Goal: Information Seeking & Learning: Learn about a topic

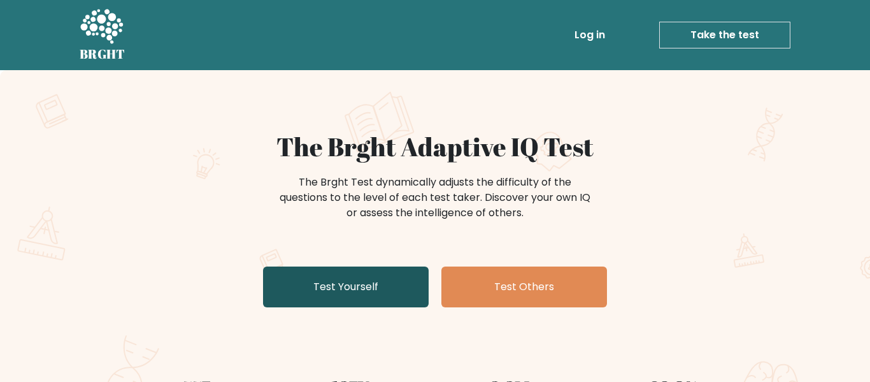
click at [392, 284] on link "Test Yourself" at bounding box center [346, 286] width 166 height 41
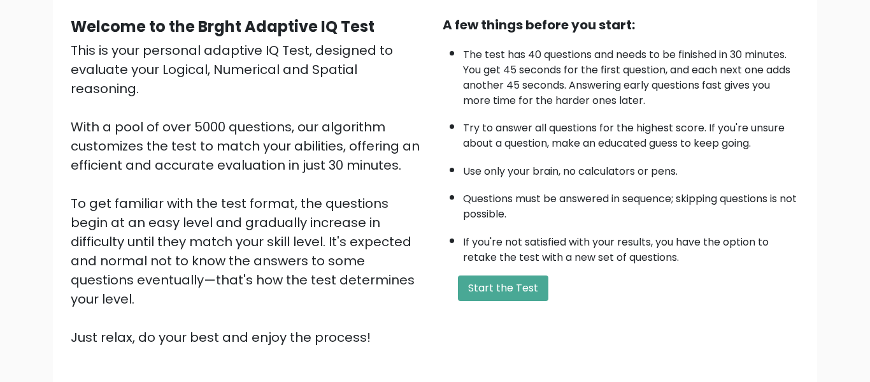
scroll to position [149, 0]
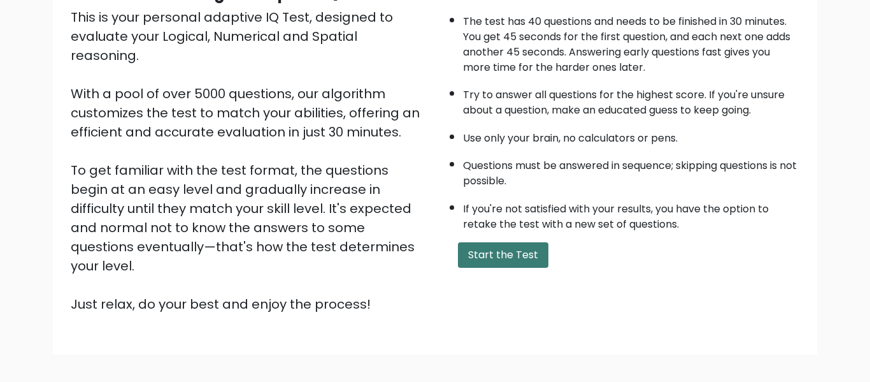
click at [510, 250] on button "Start the Test" at bounding box center [503, 254] width 90 height 25
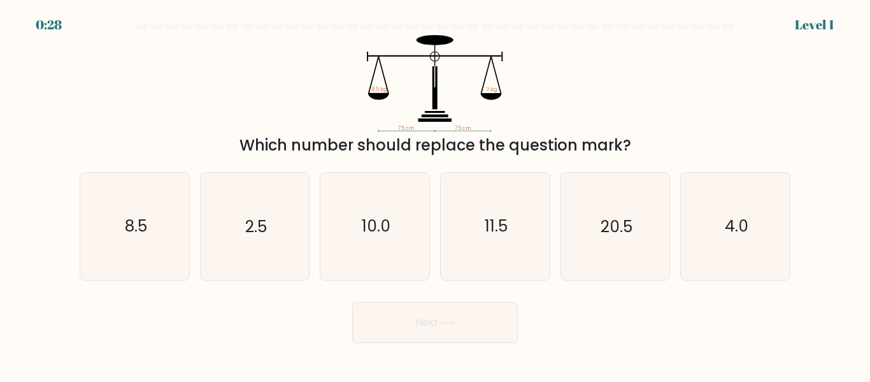
click at [73, 243] on div "a. 8.5 b. 2.5 c. 10.0" at bounding box center [435, 221] width 726 height 118
click at [108, 248] on icon "8.5" at bounding box center [135, 226] width 106 height 106
click at [435, 194] on input "a. 8.5" at bounding box center [435, 192] width 1 height 3
radio input "true"
click at [391, 335] on button "Next" at bounding box center [435, 322] width 166 height 41
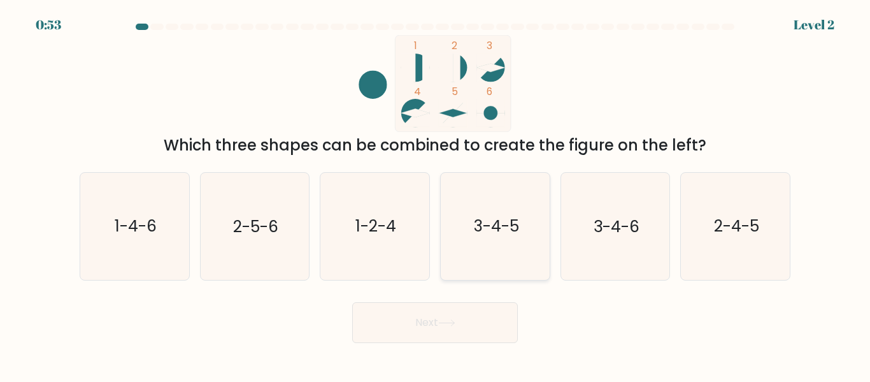
click at [502, 254] on icon "3-4-5" at bounding box center [495, 226] width 106 height 106
click at [436, 194] on input "d. 3-4-5" at bounding box center [435, 192] width 1 height 3
radio input "true"
click at [470, 333] on button "Next" at bounding box center [435, 322] width 166 height 41
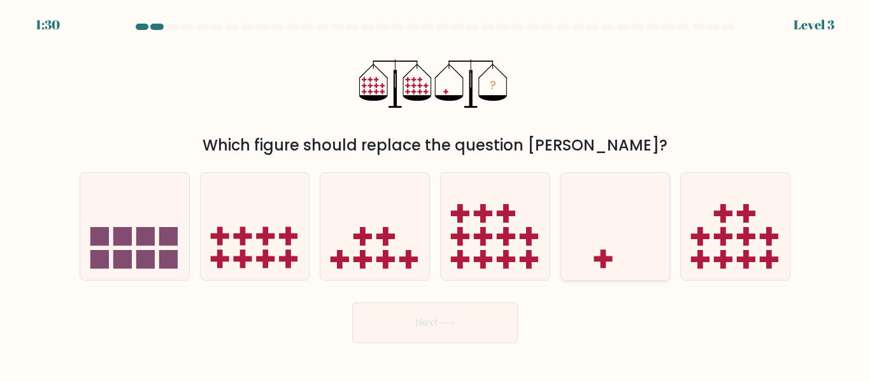
click at [640, 206] on icon at bounding box center [615, 226] width 109 height 90
click at [436, 194] on input "e." at bounding box center [435, 192] width 1 height 3
radio input "true"
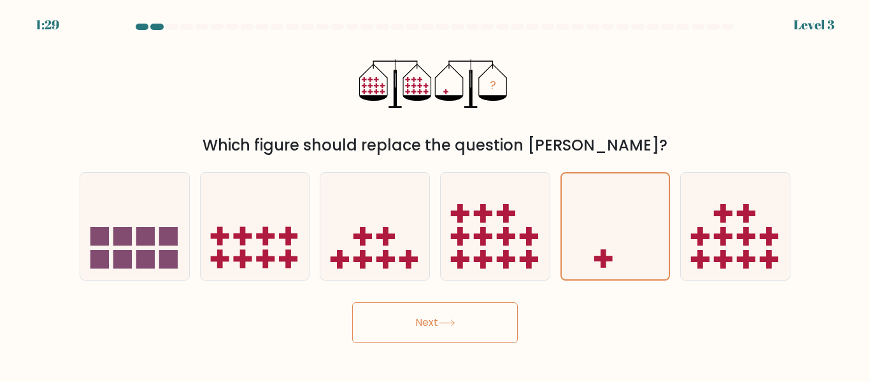
click at [494, 329] on button "Next" at bounding box center [435, 322] width 166 height 41
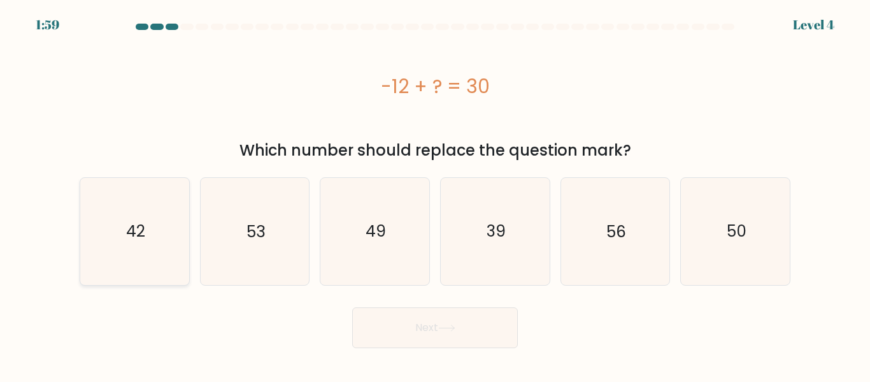
click at [161, 256] on icon "42" at bounding box center [135, 231] width 106 height 106
click at [435, 194] on input "a. 42" at bounding box center [435, 192] width 1 height 3
radio input "true"
click at [382, 335] on button "Next" at bounding box center [435, 327] width 166 height 41
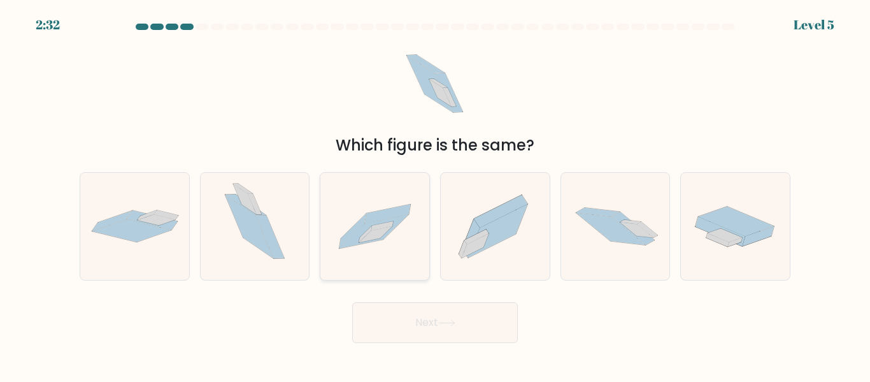
click at [372, 246] on icon at bounding box center [375, 226] width 109 height 74
click at [435, 194] on input "c." at bounding box center [435, 192] width 1 height 3
radio input "true"
click at [405, 302] on button "Next" at bounding box center [435, 322] width 166 height 41
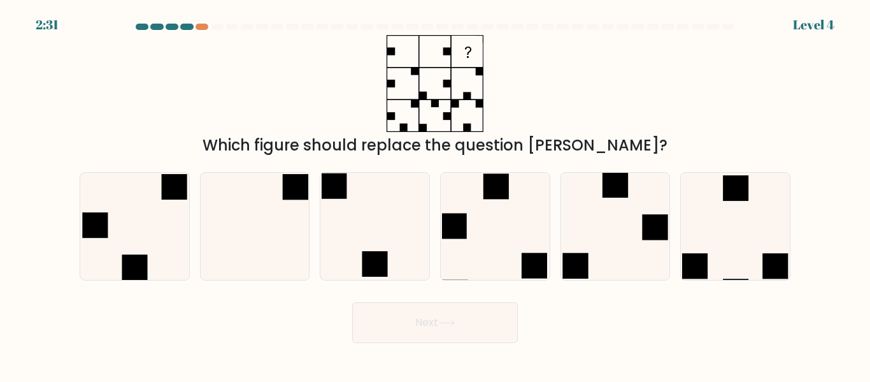
click at [404, 316] on button "Next" at bounding box center [435, 322] width 166 height 41
click at [239, 212] on icon at bounding box center [254, 226] width 106 height 106
click at [435, 194] on input "b." at bounding box center [435, 192] width 1 height 3
radio input "true"
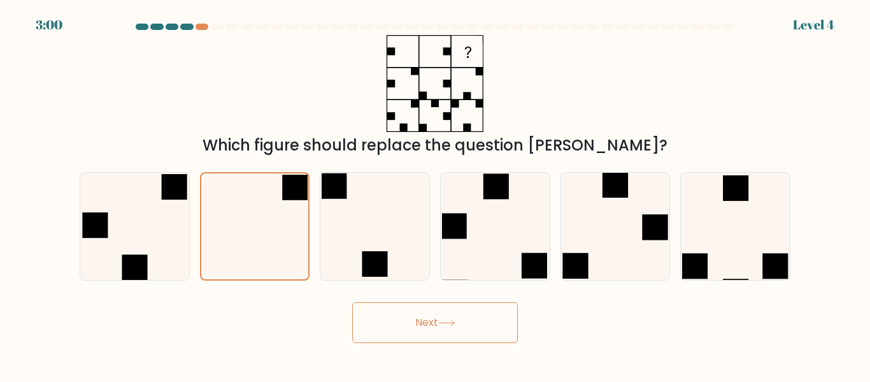
click at [420, 310] on button "Next" at bounding box center [435, 322] width 166 height 41
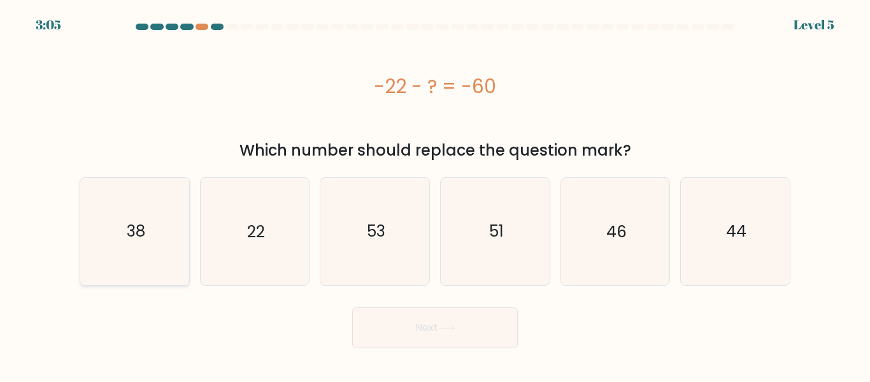
click at [153, 260] on icon "38" at bounding box center [135, 231] width 106 height 106
click at [435, 194] on input "a. 38" at bounding box center [435, 192] width 1 height 3
radio input "true"
click at [410, 328] on button "Next" at bounding box center [435, 327] width 166 height 41
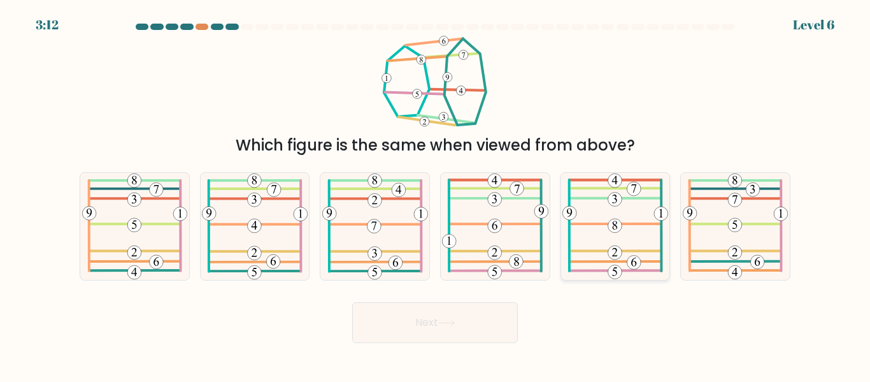
click at [600, 271] on 185 at bounding box center [616, 271] width 90 height 0
click at [436, 194] on input "e." at bounding box center [435, 192] width 1 height 3
radio input "true"
click at [417, 335] on button "Next" at bounding box center [435, 322] width 166 height 41
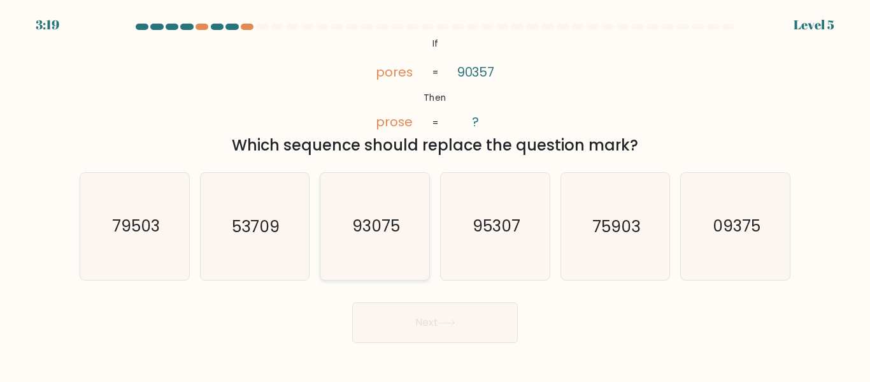
click at [398, 254] on icon "93075" at bounding box center [375, 226] width 106 height 106
click at [435, 194] on input "c. 93075" at bounding box center [435, 192] width 1 height 3
radio input "true"
click at [413, 324] on button "Next" at bounding box center [435, 322] width 166 height 41
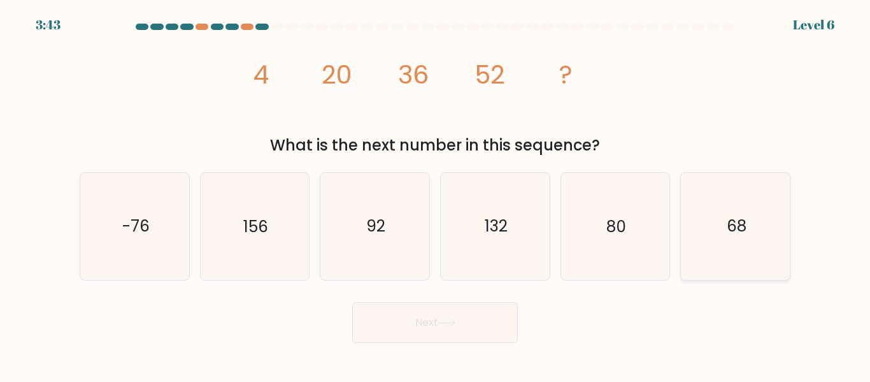
click at [767, 237] on icon "68" at bounding box center [735, 226] width 106 height 106
click at [436, 194] on input "f. 68" at bounding box center [435, 192] width 1 height 3
radio input "true"
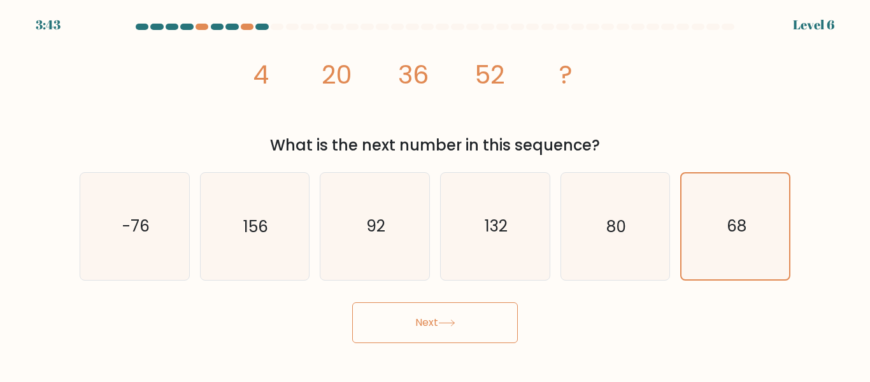
click at [429, 328] on button "Next" at bounding box center [435, 322] width 166 height 41
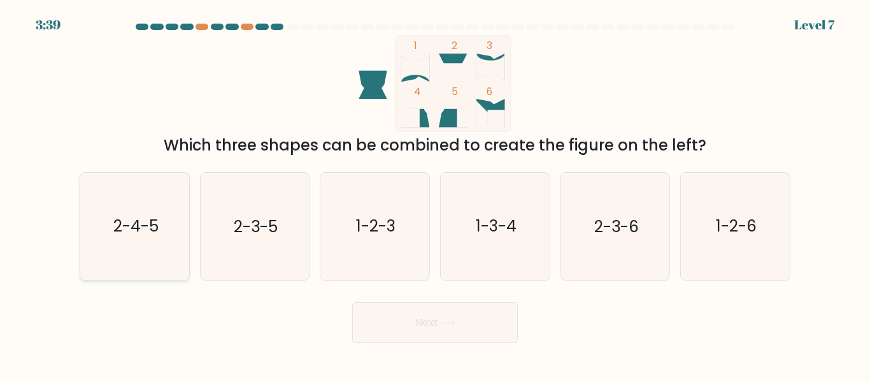
click at [150, 252] on icon "2-4-5" at bounding box center [135, 226] width 106 height 106
click at [435, 194] on input "a. 2-4-5" at bounding box center [435, 192] width 1 height 3
radio input "true"
click at [442, 332] on button "Next" at bounding box center [435, 322] width 166 height 41
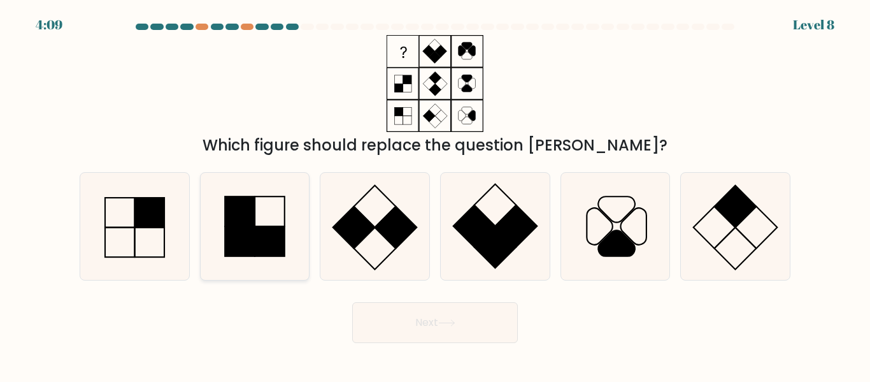
click at [220, 261] on icon at bounding box center [254, 226] width 106 height 106
click at [435, 194] on input "b." at bounding box center [435, 192] width 1 height 3
radio input "true"
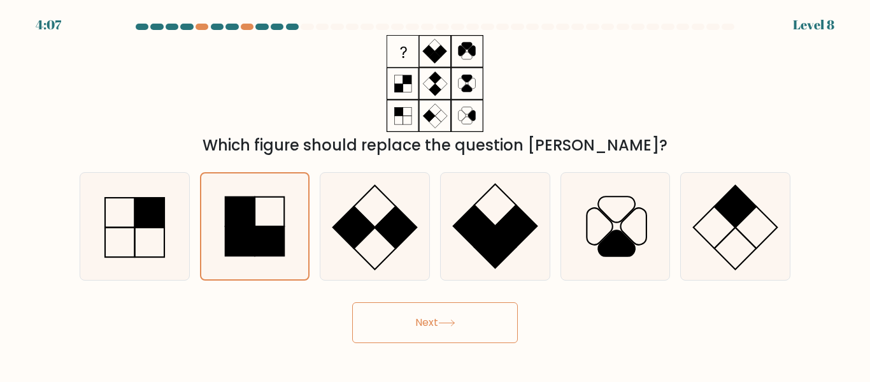
click at [401, 355] on body "4:07 Level 8" at bounding box center [435, 191] width 870 height 382
click at [386, 320] on button "Next" at bounding box center [435, 322] width 166 height 41
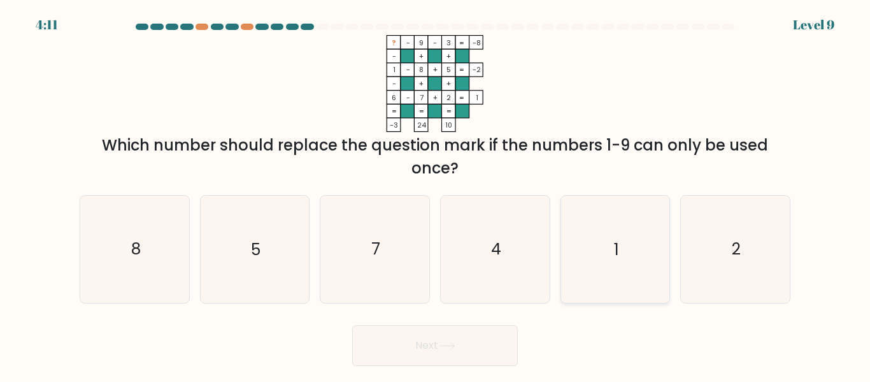
click at [661, 295] on icon "1" at bounding box center [615, 249] width 106 height 106
click at [436, 194] on input "e. 1" at bounding box center [435, 192] width 1 height 3
radio input "true"
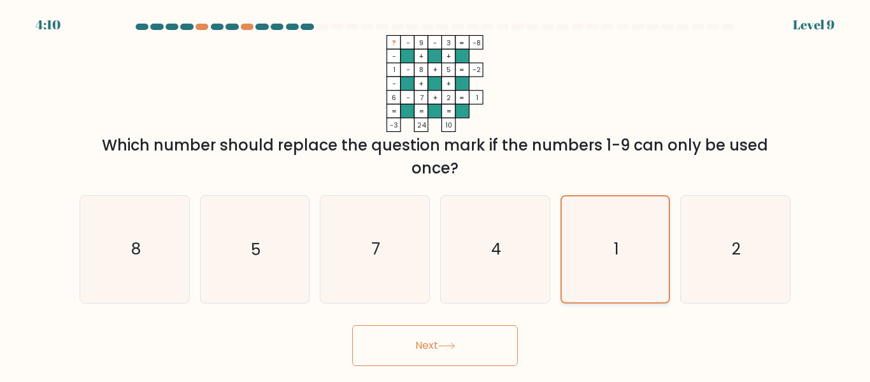
click at [661, 295] on icon "1" at bounding box center [615, 248] width 105 height 105
click at [436, 194] on input "e. 1" at bounding box center [435, 192] width 1 height 3
click at [496, 333] on button "Next" at bounding box center [435, 345] width 166 height 41
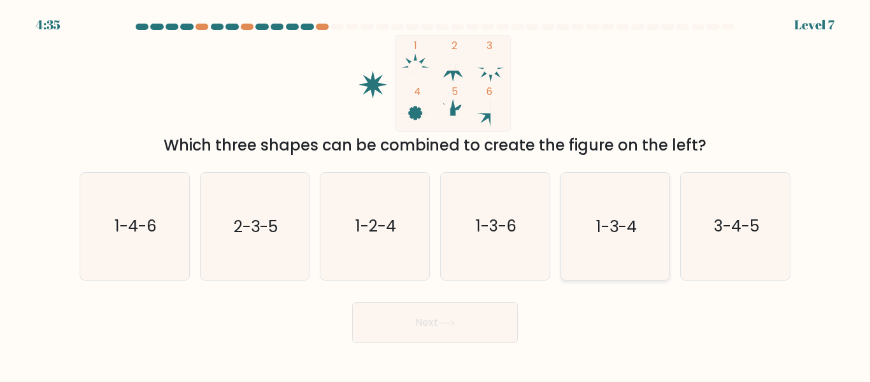
click at [624, 252] on icon "1-3-4" at bounding box center [615, 226] width 106 height 106
click at [436, 194] on input "e. 1-3-4" at bounding box center [435, 192] width 1 height 3
radio input "true"
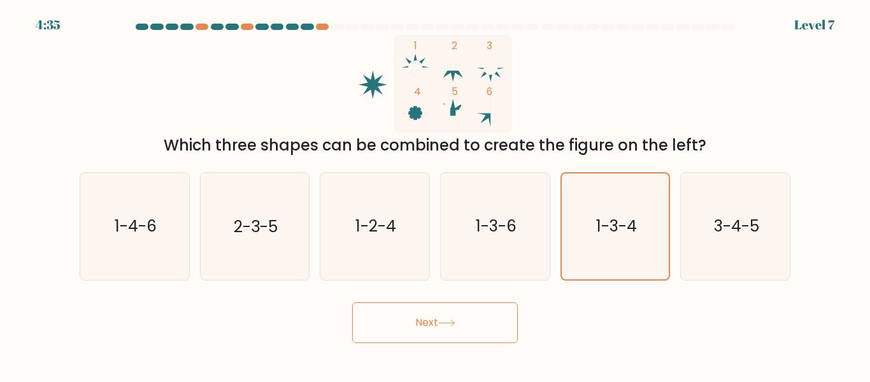
click at [500, 320] on button "Next" at bounding box center [435, 322] width 166 height 41
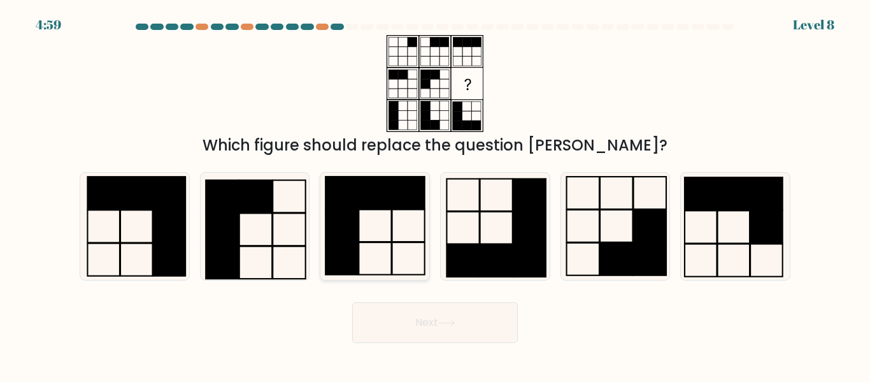
click at [408, 243] on rect at bounding box center [409, 259] width 32 height 32
click at [435, 194] on input "c." at bounding box center [435, 192] width 1 height 3
radio input "true"
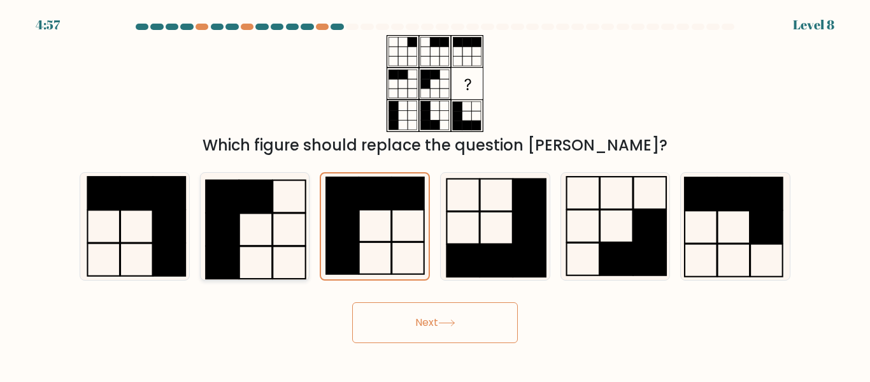
click at [254, 240] on icon at bounding box center [254, 226] width 106 height 106
click at [435, 194] on input "b." at bounding box center [435, 192] width 1 height 3
radio input "true"
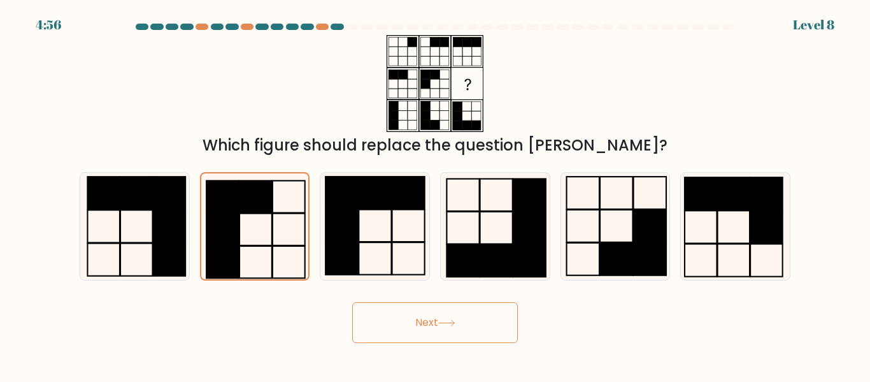
click at [419, 334] on button "Next" at bounding box center [435, 322] width 166 height 41
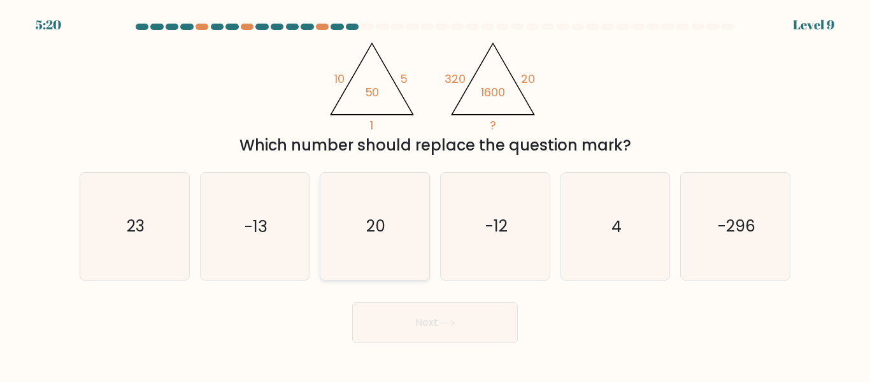
click at [352, 256] on icon "20" at bounding box center [375, 226] width 106 height 106
click at [435, 194] on input "c. 20" at bounding box center [435, 192] width 1 height 3
radio input "true"
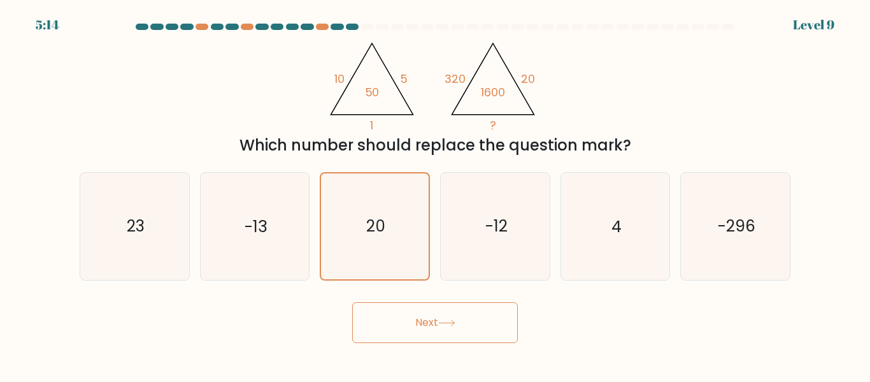
click at [470, 329] on button "Next" at bounding box center [435, 322] width 166 height 41
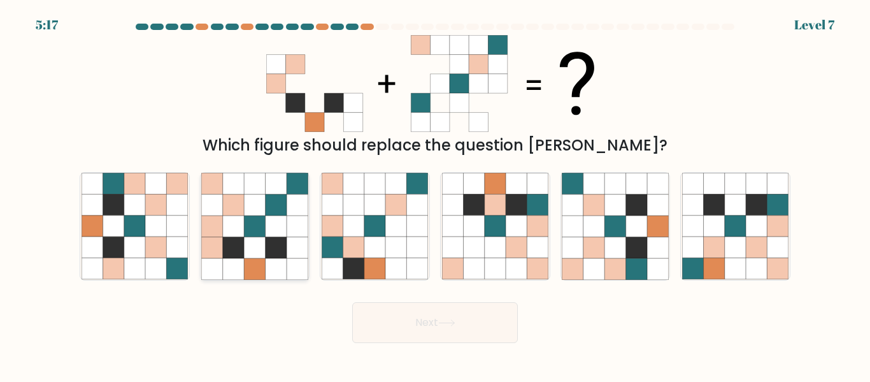
click at [289, 255] on icon at bounding box center [297, 247] width 21 height 21
click at [435, 194] on input "b." at bounding box center [435, 192] width 1 height 3
radio input "true"
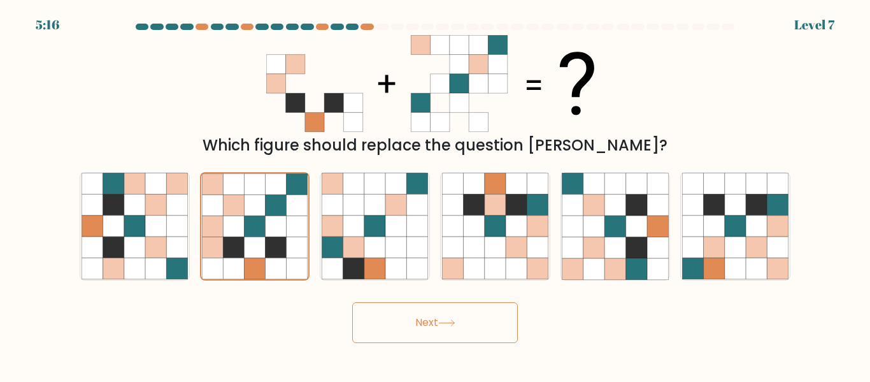
click at [401, 325] on button "Next" at bounding box center [435, 322] width 166 height 41
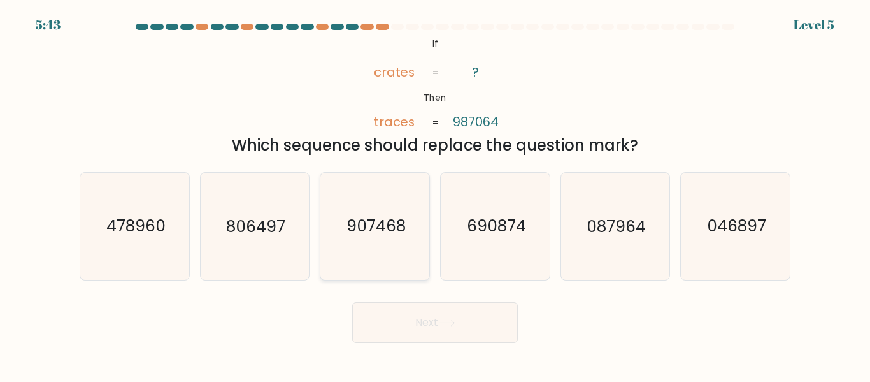
click at [388, 250] on icon "907468" at bounding box center [375, 226] width 106 height 106
click at [435, 194] on input "c. 907468" at bounding box center [435, 192] width 1 height 3
radio input "true"
click at [449, 332] on button "Next" at bounding box center [435, 322] width 166 height 41
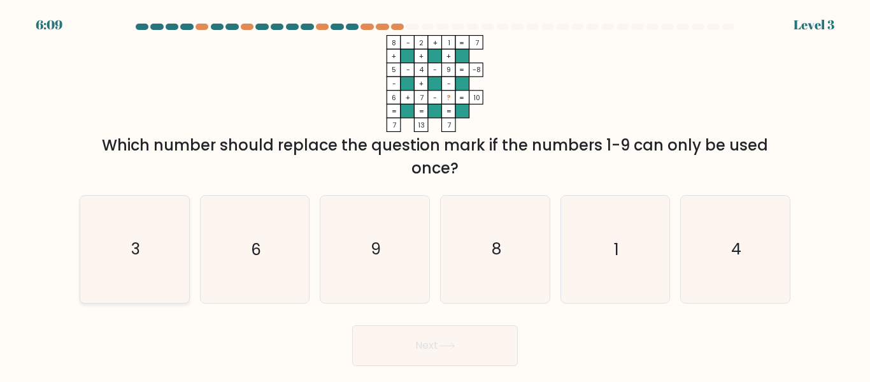
click at [168, 266] on icon "3" at bounding box center [135, 249] width 106 height 106
click at [435, 194] on input "a. 3" at bounding box center [435, 192] width 1 height 3
radio input "true"
click at [389, 341] on button "Next" at bounding box center [435, 345] width 166 height 41
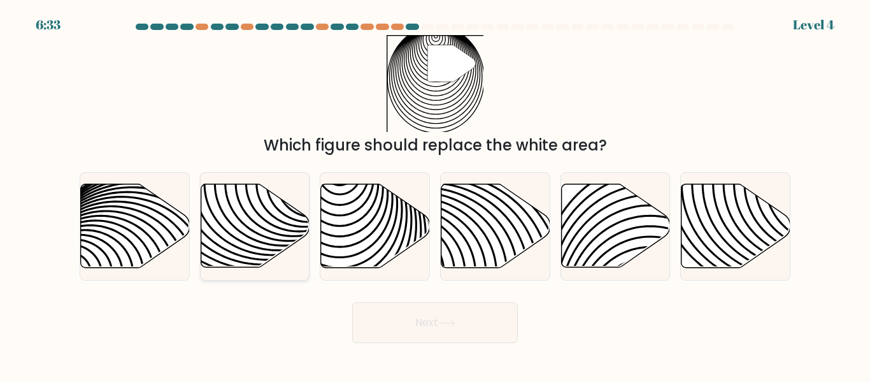
click at [277, 224] on icon at bounding box center [255, 225] width 109 height 83
click at [435, 194] on input "b." at bounding box center [435, 192] width 1 height 3
radio input "true"
click at [417, 326] on button "Next" at bounding box center [435, 322] width 166 height 41
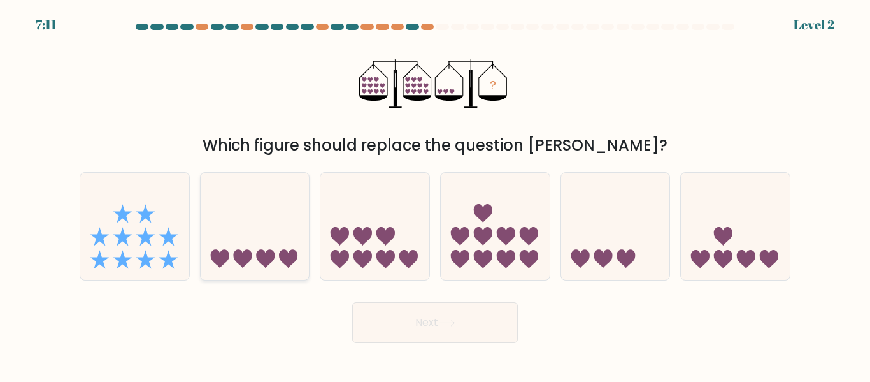
click at [221, 233] on icon at bounding box center [255, 226] width 109 height 90
click at [435, 194] on input "b." at bounding box center [435, 192] width 1 height 3
radio input "true"
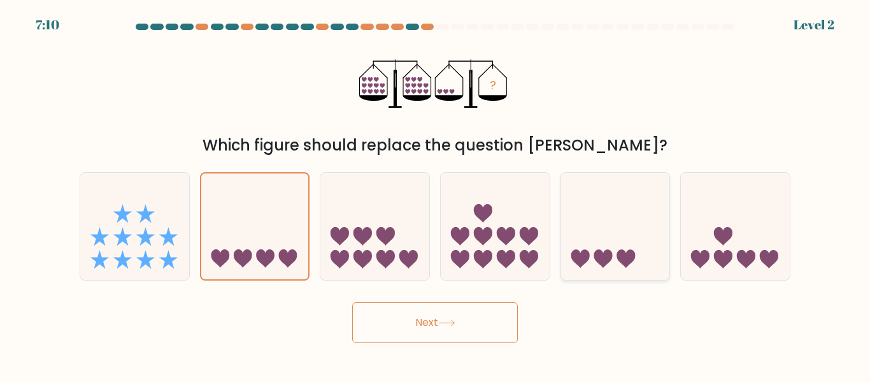
click at [602, 241] on icon at bounding box center [615, 226] width 109 height 90
click at [436, 194] on input "e." at bounding box center [435, 192] width 1 height 3
radio input "true"
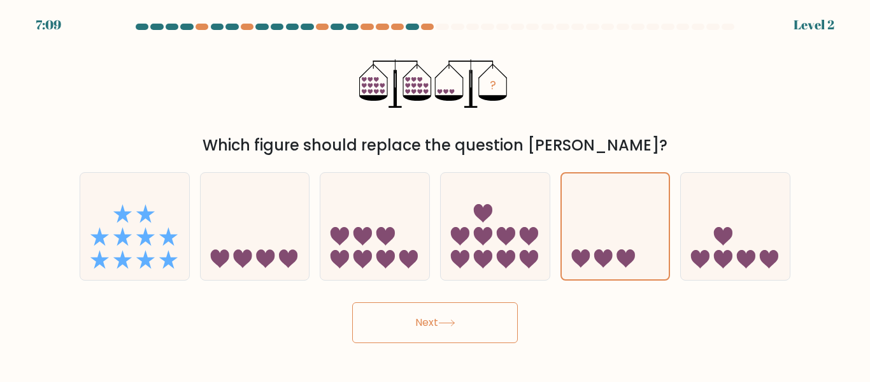
click at [462, 324] on button "Next" at bounding box center [435, 322] width 166 height 41
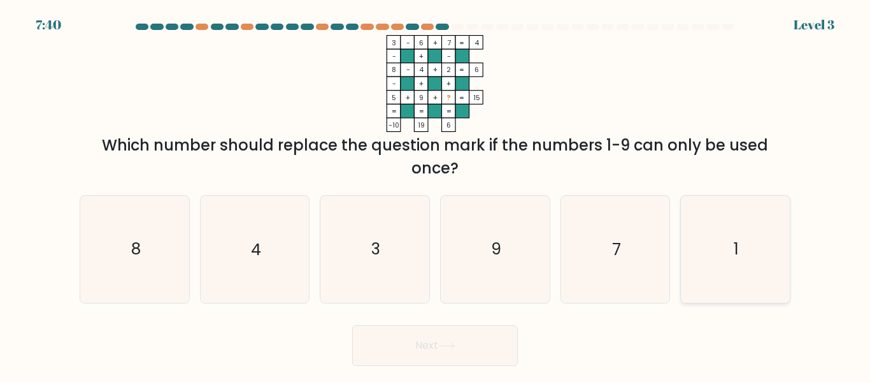
click at [751, 255] on icon "1" at bounding box center [735, 249] width 106 height 106
click at [436, 194] on input "f. 1" at bounding box center [435, 192] width 1 height 3
radio input "true"
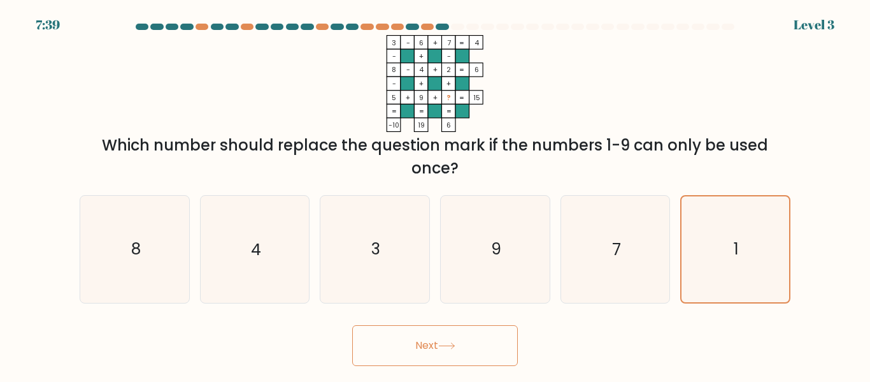
click at [456, 344] on icon at bounding box center [446, 345] width 17 height 7
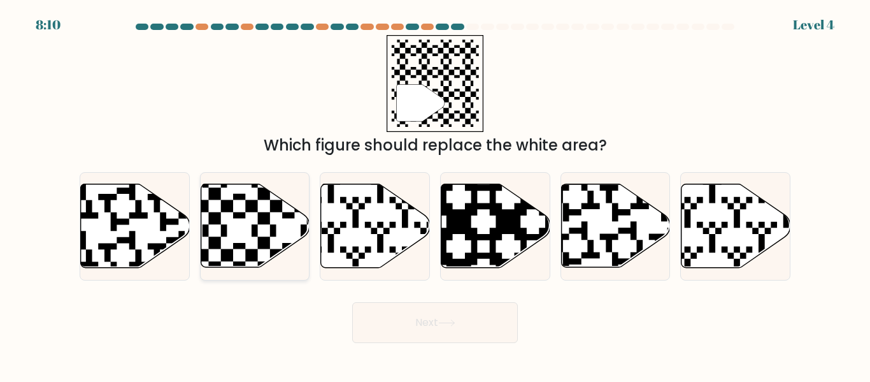
click at [212, 245] on icon at bounding box center [289, 182] width 198 height 198
click at [435, 194] on input "b." at bounding box center [435, 192] width 1 height 3
radio input "true"
click at [389, 340] on button "Next" at bounding box center [435, 322] width 166 height 41
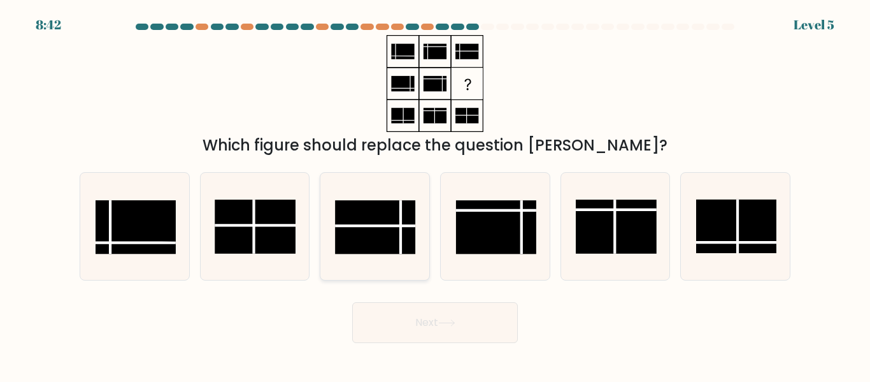
click at [352, 243] on rect at bounding box center [375, 228] width 80 height 54
click at [435, 194] on input "c." at bounding box center [435, 192] width 1 height 3
radio input "true"
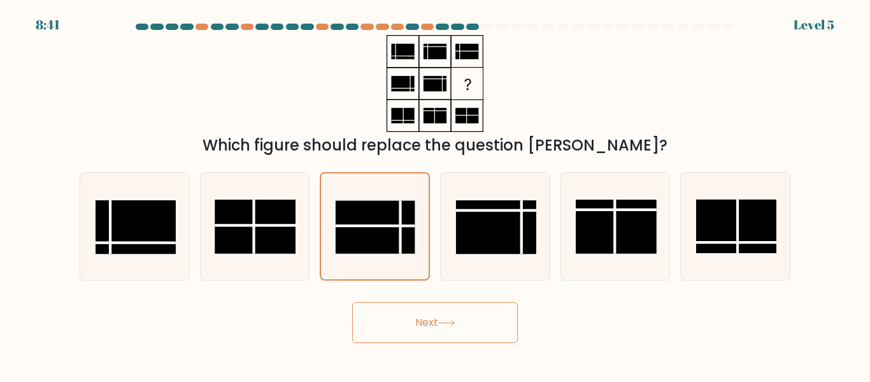
click at [456, 323] on icon at bounding box center [446, 322] width 17 height 7
click at [454, 324] on icon at bounding box center [446, 322] width 17 height 7
click at [414, 271] on icon at bounding box center [374, 225] width 105 height 105
click at [435, 194] on input "c." at bounding box center [435, 192] width 1 height 3
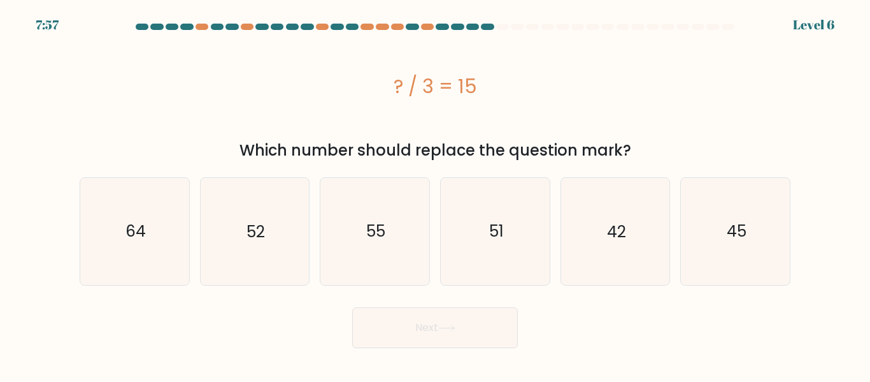
click at [799, 230] on form "a." at bounding box center [435, 186] width 870 height 324
click at [411, 248] on icon "55" at bounding box center [375, 231] width 106 height 106
click at [435, 194] on input "c. 55" at bounding box center [435, 192] width 1 height 3
radio input "true"
click at [436, 329] on button "Next" at bounding box center [435, 327] width 166 height 41
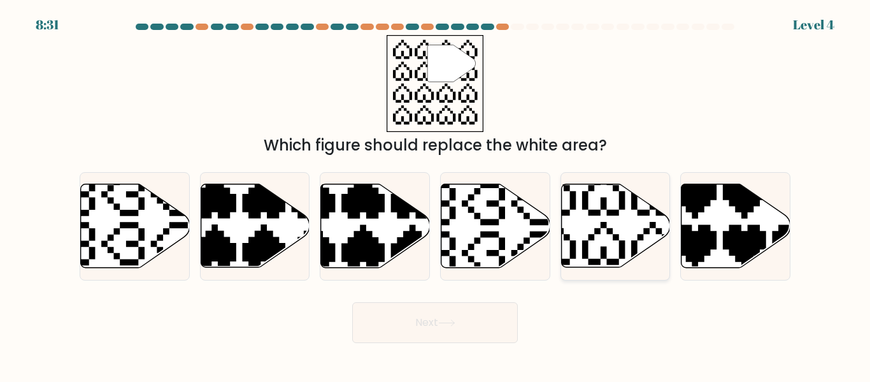
click at [616, 247] on icon at bounding box center [615, 225] width 109 height 83
click at [436, 194] on input "e." at bounding box center [435, 192] width 1 height 3
radio input "true"
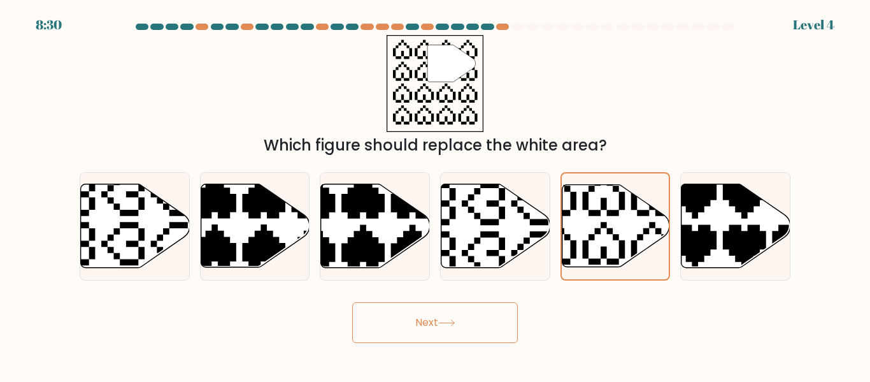
click at [443, 325] on icon at bounding box center [446, 322] width 17 height 7
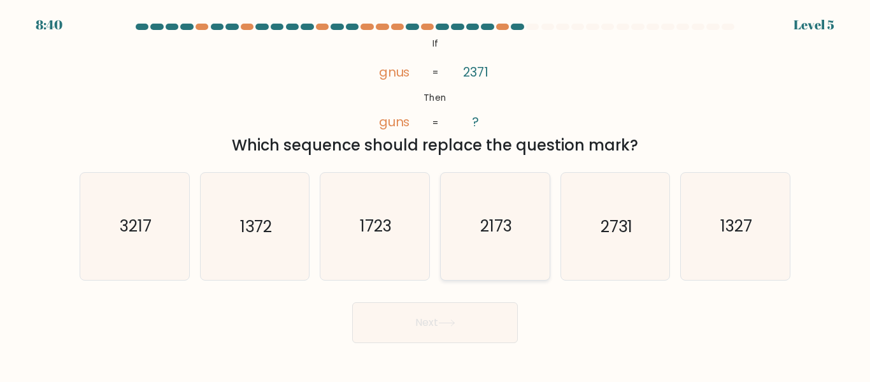
click at [474, 246] on icon "2173" at bounding box center [495, 226] width 106 height 106
click at [436, 194] on input "d. 2173" at bounding box center [435, 192] width 1 height 3
radio input "true"
click at [406, 308] on button "Next" at bounding box center [435, 322] width 166 height 41
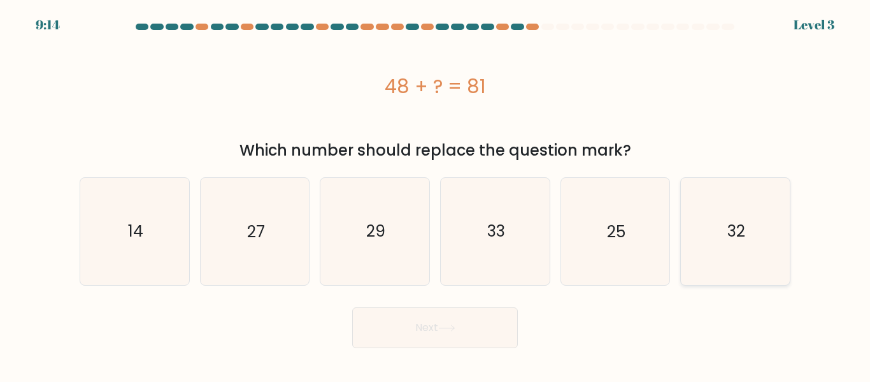
click at [718, 259] on icon "32" at bounding box center [735, 231] width 106 height 106
click at [436, 194] on input "f. 32" at bounding box center [435, 192] width 1 height 3
radio input "true"
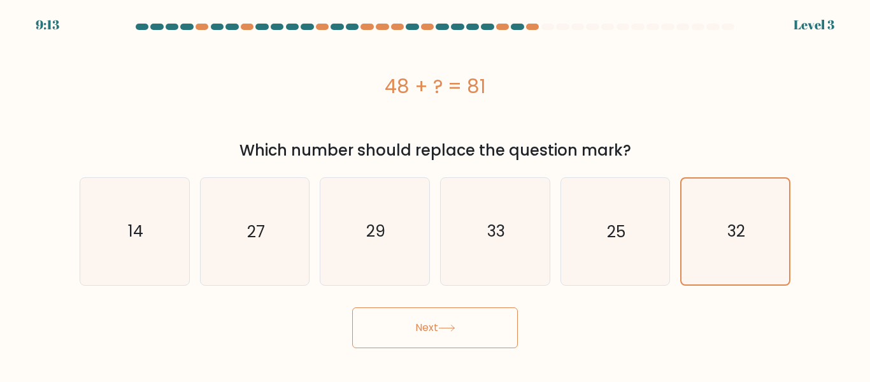
click at [380, 331] on button "Next" at bounding box center [435, 327] width 166 height 41
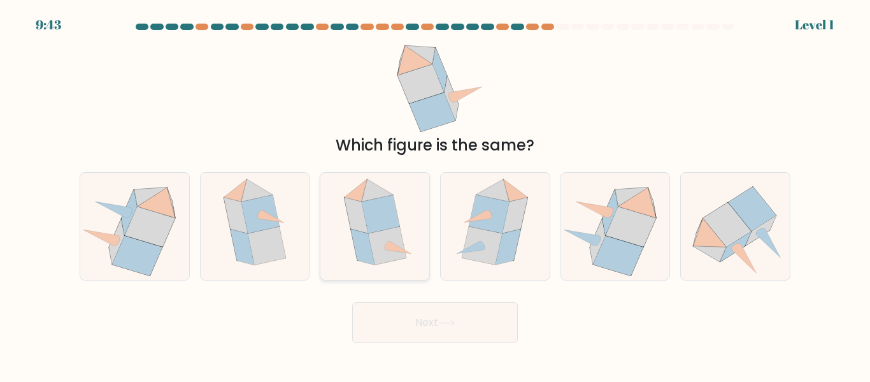
click at [357, 245] on icon at bounding box center [362, 247] width 24 height 36
click at [435, 194] on input "c." at bounding box center [435, 192] width 1 height 3
radio input "true"
click at [415, 315] on button "Next" at bounding box center [435, 322] width 166 height 41
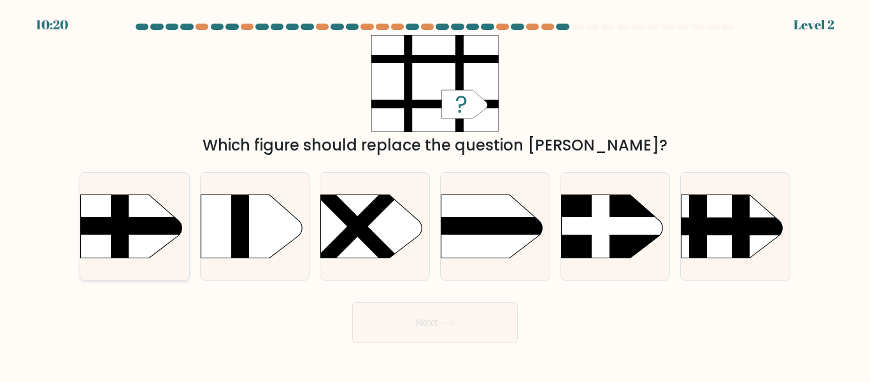
click at [128, 248] on rect at bounding box center [121, 180] width 18 height 216
click at [435, 194] on input "a." at bounding box center [435, 192] width 1 height 3
radio input "true"
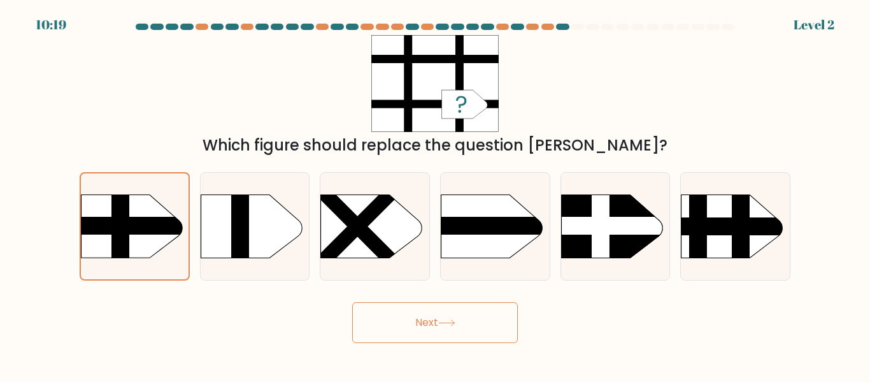
click at [445, 333] on button "Next" at bounding box center [435, 322] width 166 height 41
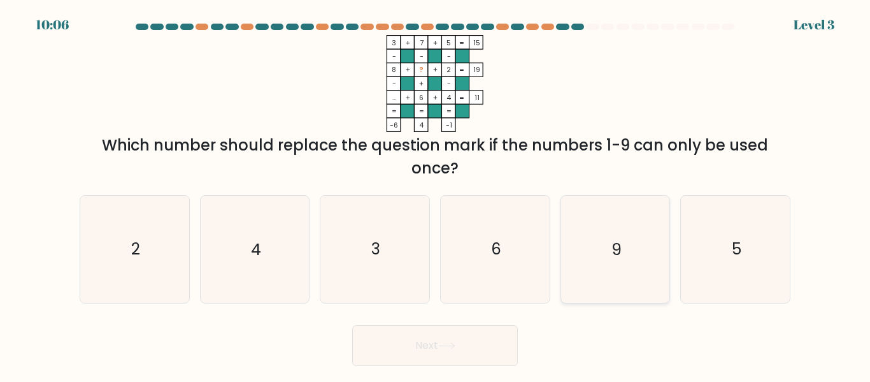
click at [587, 284] on icon "9" at bounding box center [615, 249] width 106 height 106
click at [436, 194] on input "e. 9" at bounding box center [435, 192] width 1 height 3
radio input "true"
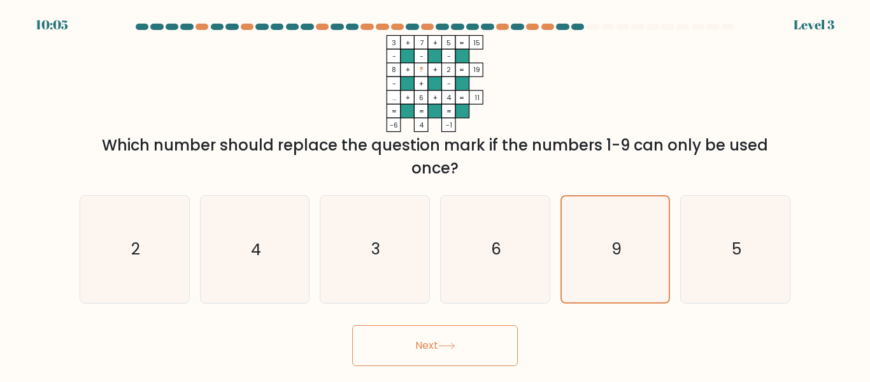
click at [470, 358] on button "Next" at bounding box center [435, 345] width 166 height 41
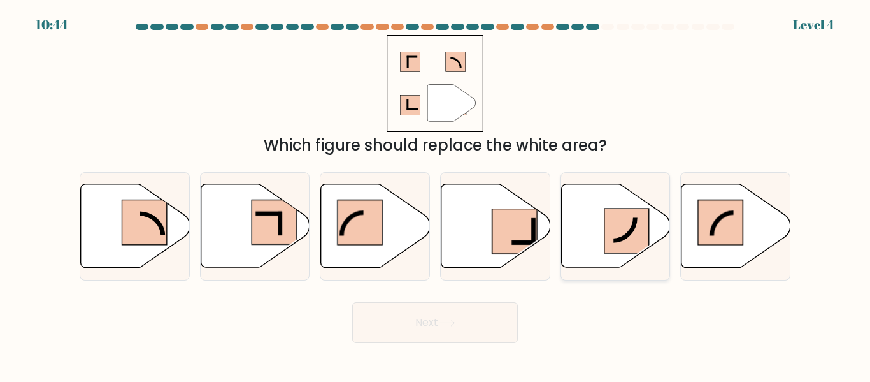
click at [612, 250] on rect at bounding box center [627, 230] width 45 height 45
click at [436, 194] on input "e." at bounding box center [435, 192] width 1 height 3
radio input "true"
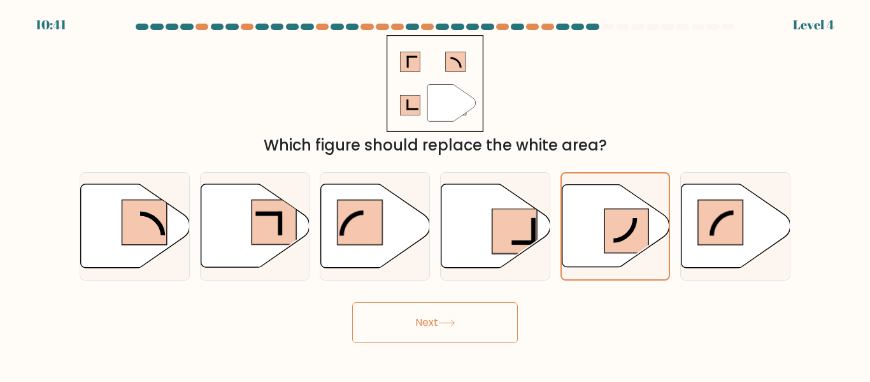
click at [490, 321] on button "Next" at bounding box center [435, 322] width 166 height 41
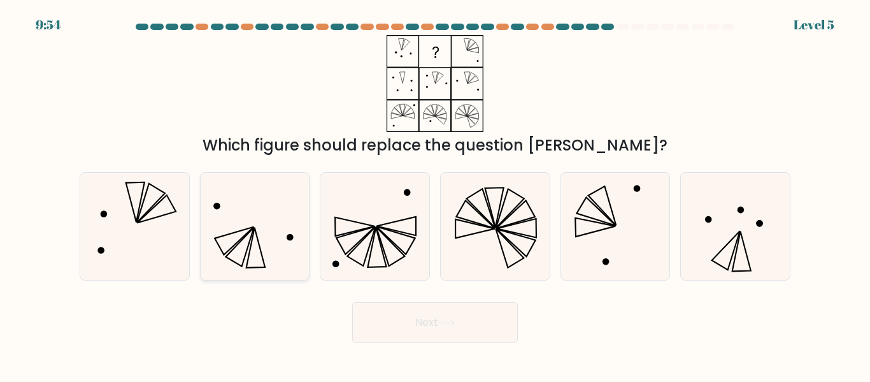
click at [250, 270] on icon at bounding box center [254, 226] width 106 height 106
click at [435, 194] on input "b." at bounding box center [435, 192] width 1 height 3
radio input "true"
click at [382, 321] on button "Next" at bounding box center [435, 322] width 166 height 41
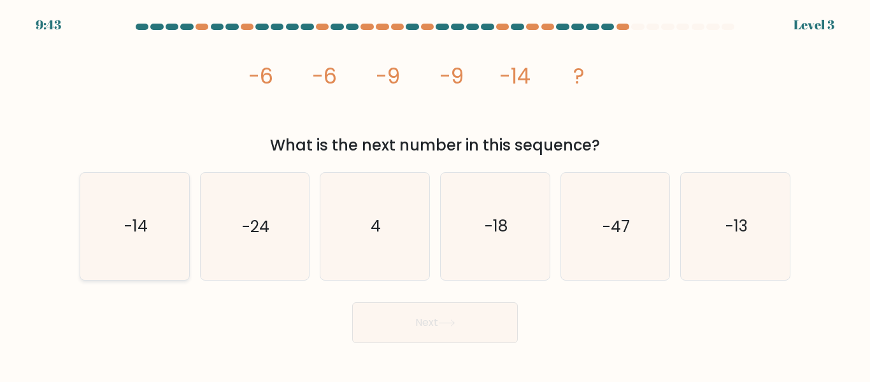
click at [138, 247] on icon "-14" at bounding box center [135, 226] width 106 height 106
click at [435, 194] on input "a. -14" at bounding box center [435, 192] width 1 height 3
radio input "true"
click at [406, 326] on button "Next" at bounding box center [435, 322] width 166 height 41
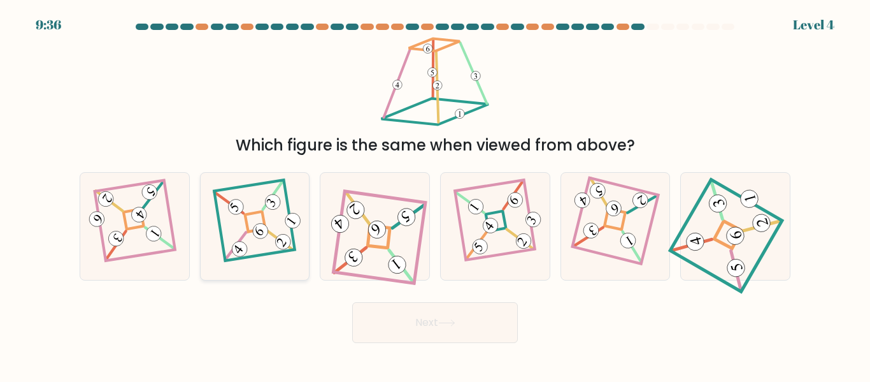
click at [266, 231] on 871 at bounding box center [260, 230] width 21 height 21
click at [435, 194] on input "b." at bounding box center [435, 192] width 1 height 3
radio input "true"
click at [510, 336] on button "Next" at bounding box center [435, 322] width 166 height 41
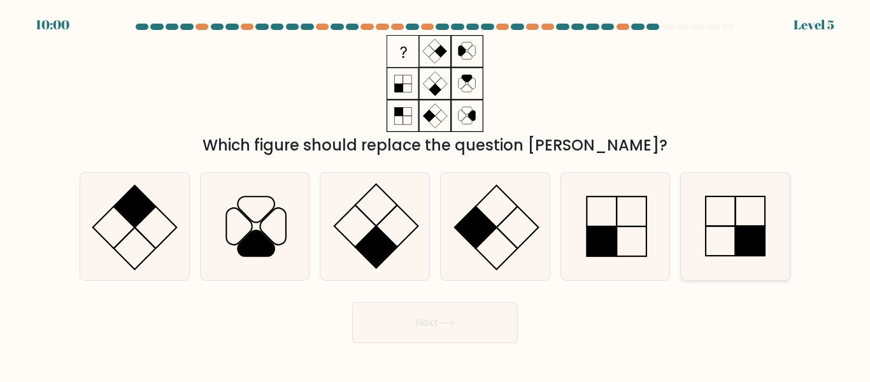
click at [729, 238] on icon at bounding box center [735, 226] width 106 height 106
click at [436, 194] on input "f." at bounding box center [435, 192] width 1 height 3
radio input "true"
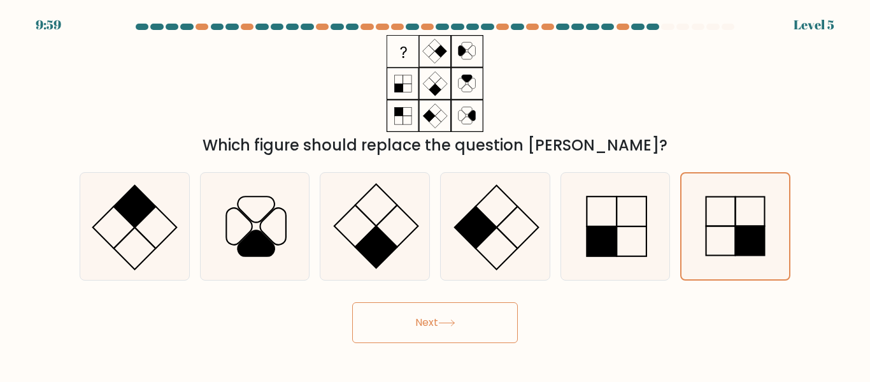
click at [415, 329] on button "Next" at bounding box center [435, 322] width 166 height 41
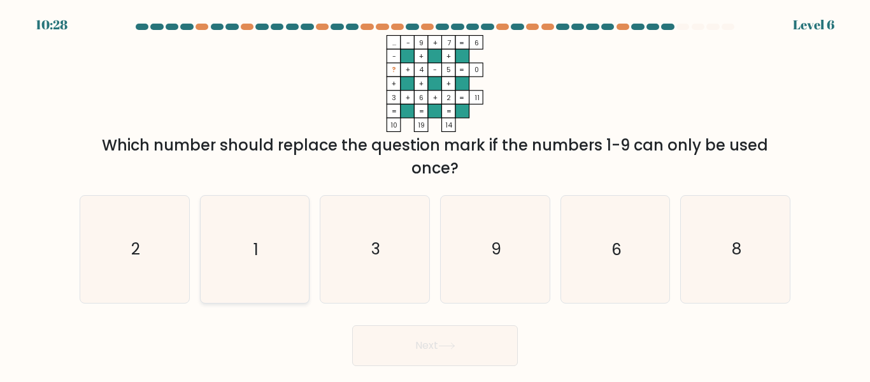
click at [256, 260] on text "1" at bounding box center [256, 249] width 5 height 22
click at [435, 194] on input "b. 1" at bounding box center [435, 192] width 1 height 3
radio input "true"
click at [401, 353] on button "Next" at bounding box center [435, 345] width 166 height 41
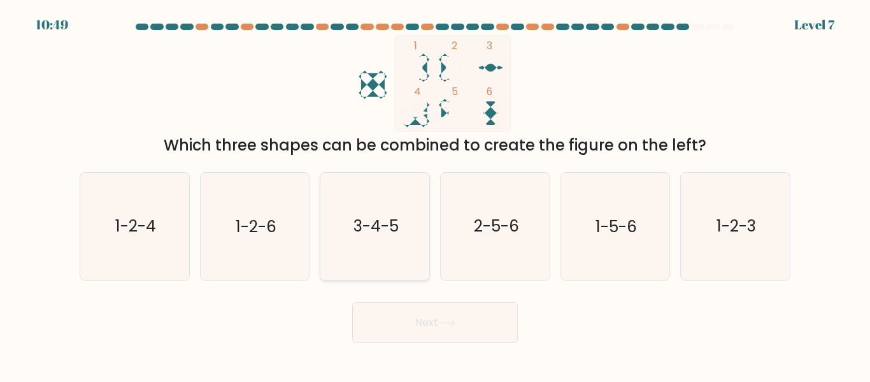
click at [386, 258] on icon "3-4-5" at bounding box center [375, 226] width 106 height 106
click at [435, 194] on input "c. 3-4-5" at bounding box center [435, 192] width 1 height 3
radio input "true"
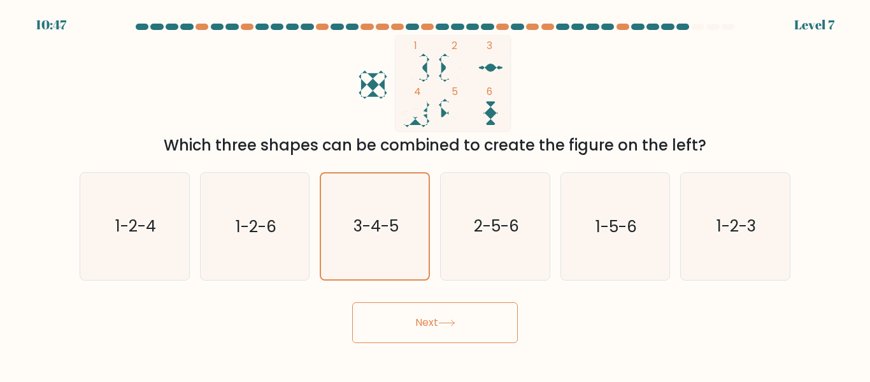
click at [426, 333] on button "Next" at bounding box center [435, 322] width 166 height 41
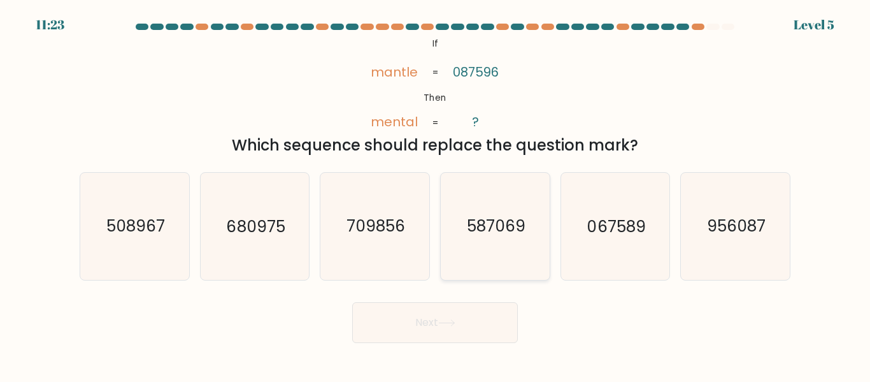
click at [514, 232] on text "587069" at bounding box center [496, 226] width 59 height 22
click at [436, 194] on input "d. 587069" at bounding box center [435, 192] width 1 height 3
radio input "true"
click at [403, 326] on button "Next" at bounding box center [435, 322] width 166 height 41
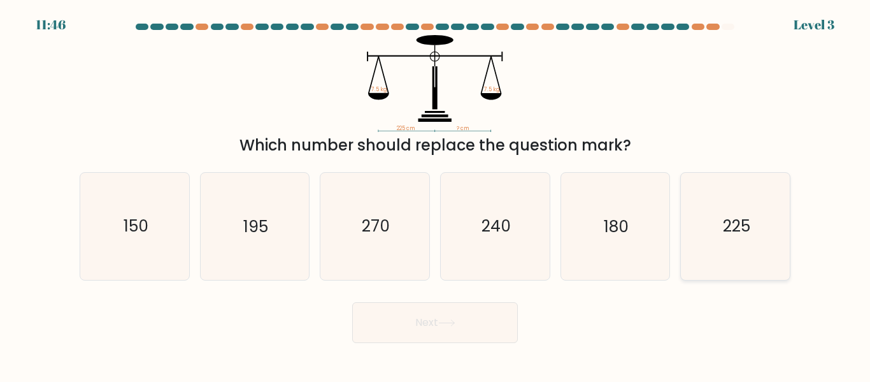
click at [753, 261] on icon "225" at bounding box center [735, 226] width 106 height 106
click at [436, 194] on input "f. 225" at bounding box center [435, 192] width 1 height 3
radio input "true"
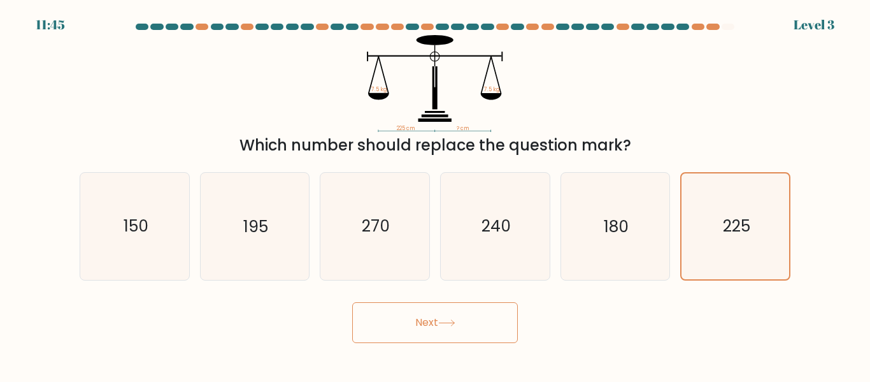
click at [460, 336] on button "Next" at bounding box center [435, 322] width 166 height 41
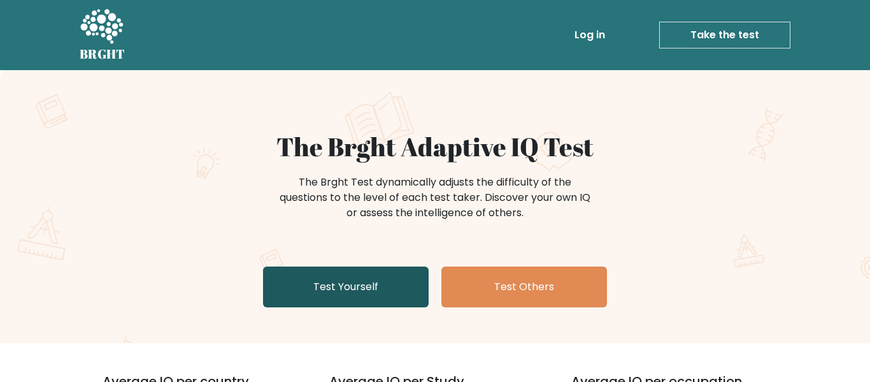
click at [386, 287] on link "Test Yourself" at bounding box center [346, 286] width 166 height 41
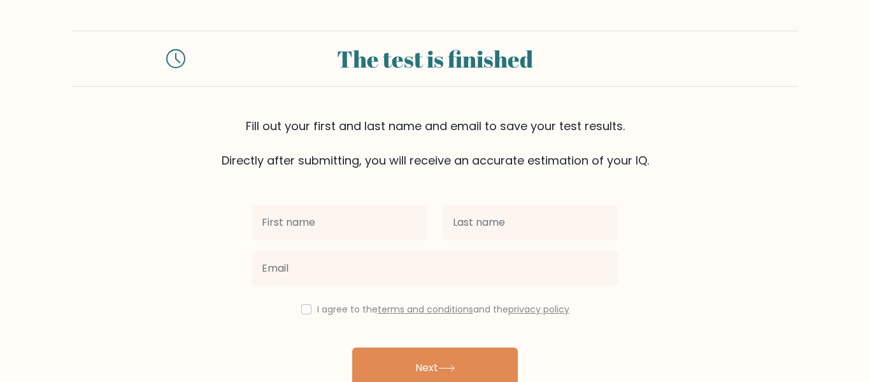
scroll to position [66, 0]
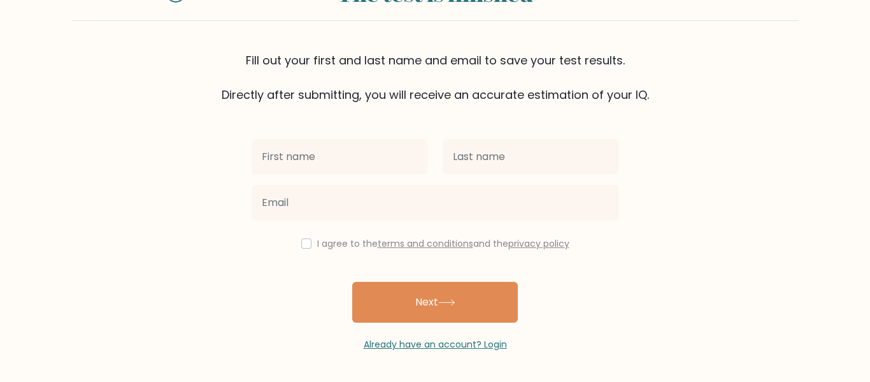
type input "j"
type input "Jeremiah"
click at [487, 138] on div at bounding box center [530, 157] width 191 height 46
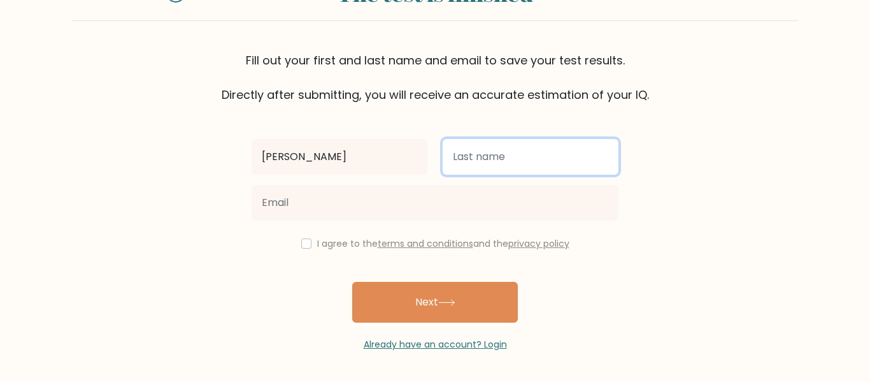
click at [488, 152] on input "text" at bounding box center [531, 157] width 176 height 36
type input "m"
type input "Moreno"
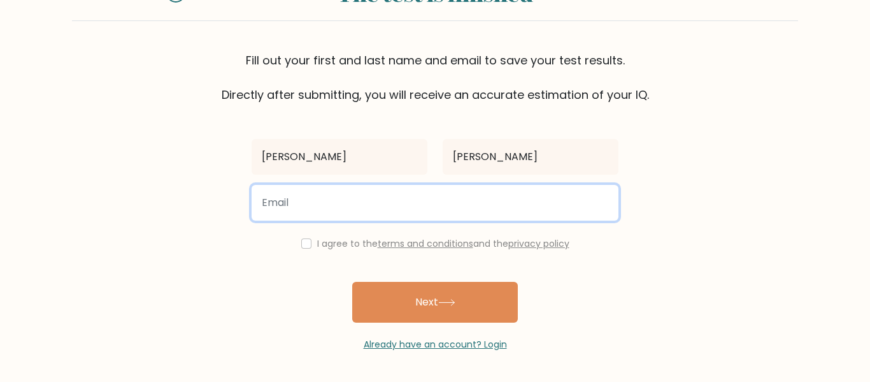
click at [308, 212] on input "email" at bounding box center [435, 203] width 367 height 36
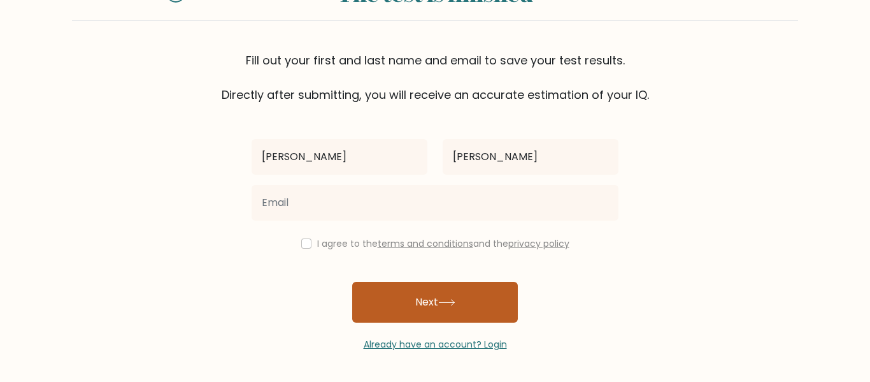
click at [435, 299] on button "Next" at bounding box center [435, 302] width 166 height 41
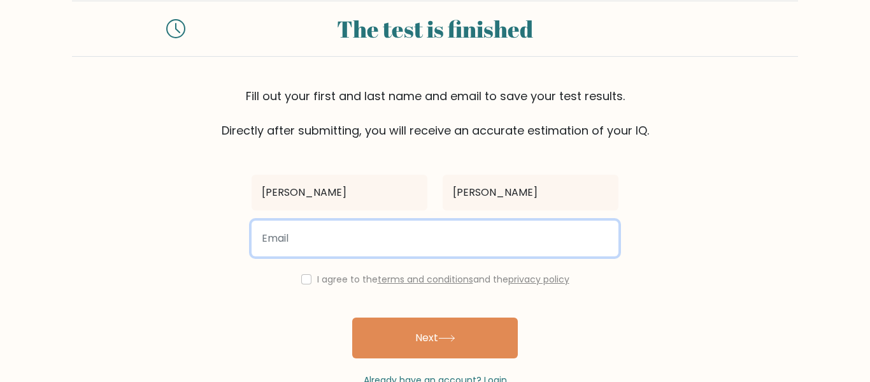
scroll to position [0, 0]
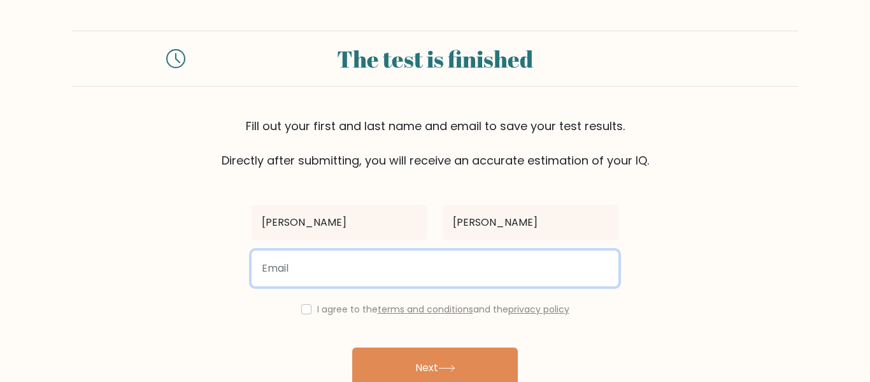
click at [480, 276] on input "email" at bounding box center [435, 268] width 367 height 36
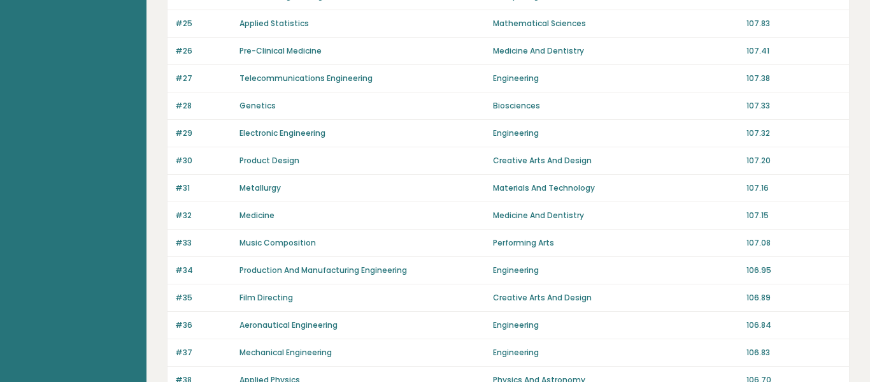
scroll to position [967, 0]
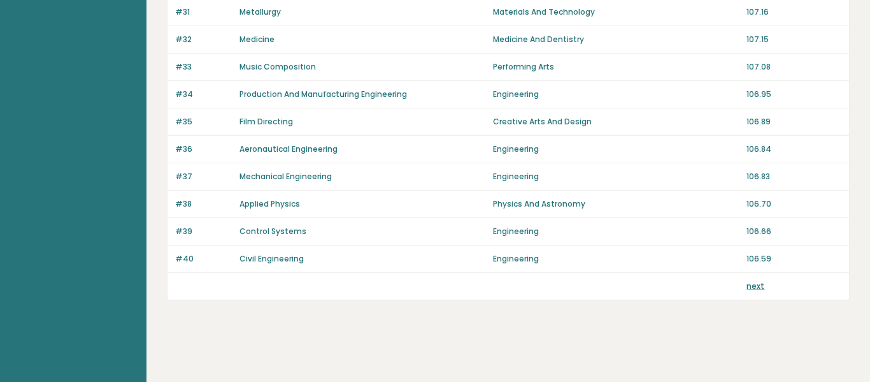
click at [747, 280] on link "next" at bounding box center [756, 285] width 18 height 11
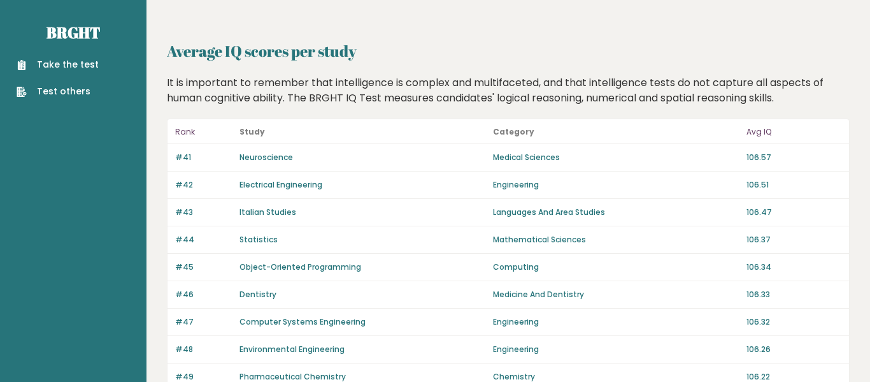
scroll to position [967, 0]
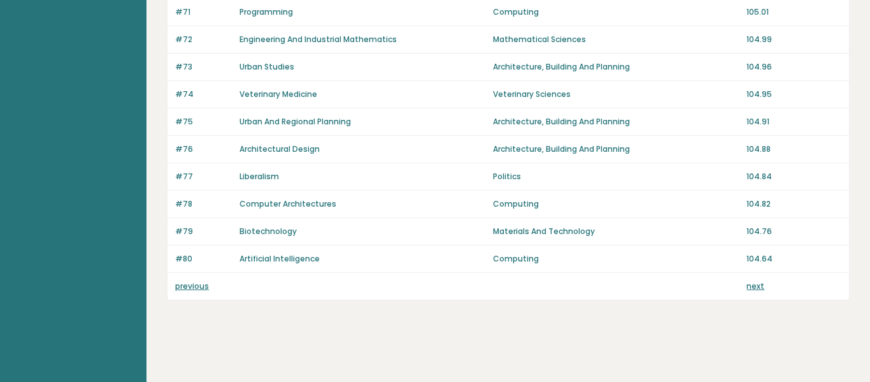
click at [758, 294] on div "previous next" at bounding box center [509, 286] width 682 height 27
click at [757, 290] on link "next" at bounding box center [756, 285] width 18 height 11
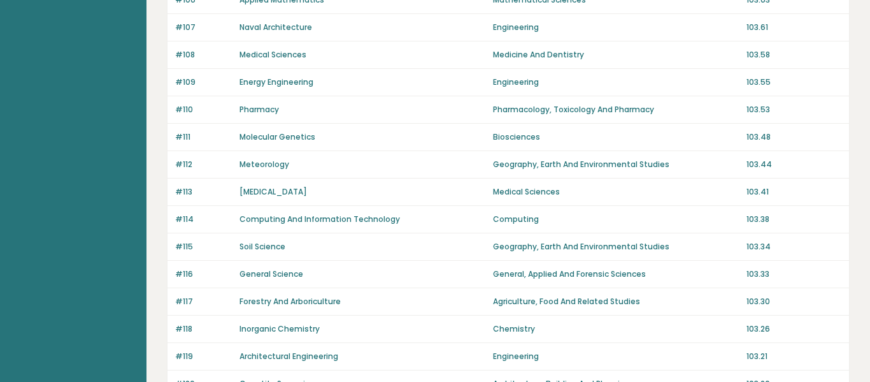
scroll to position [967, 0]
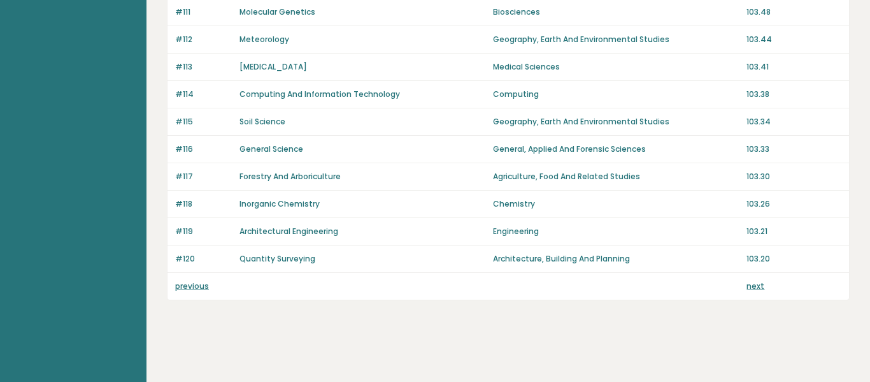
click at [757, 290] on link "next" at bounding box center [756, 285] width 18 height 11
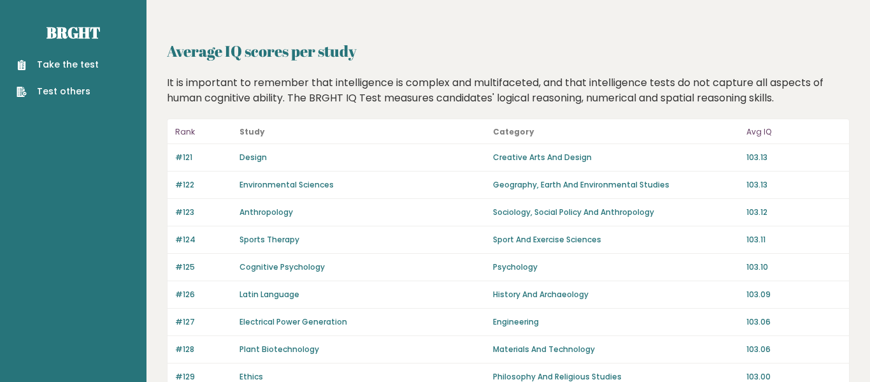
scroll to position [967, 0]
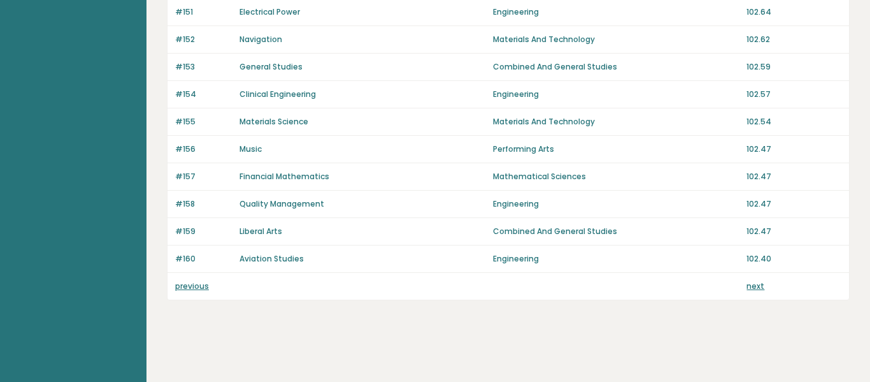
click at [200, 289] on link "previous" at bounding box center [192, 285] width 34 height 11
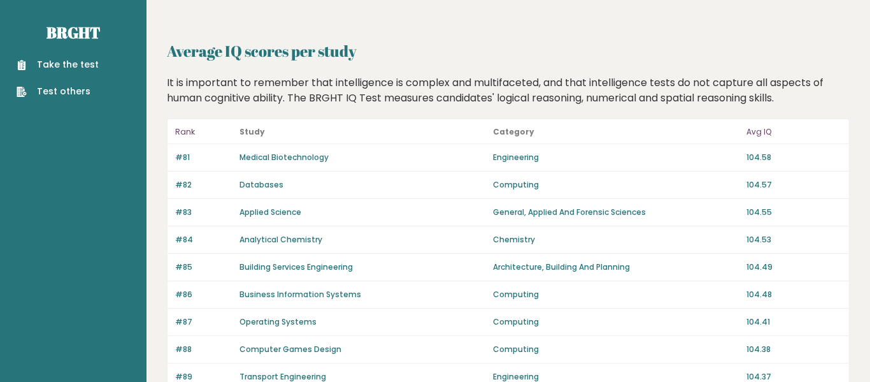
scroll to position [967, 0]
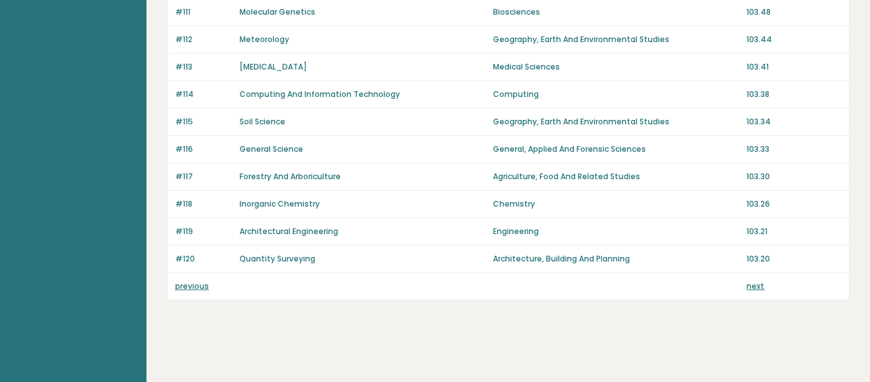
click at [749, 282] on link "next" at bounding box center [756, 285] width 18 height 11
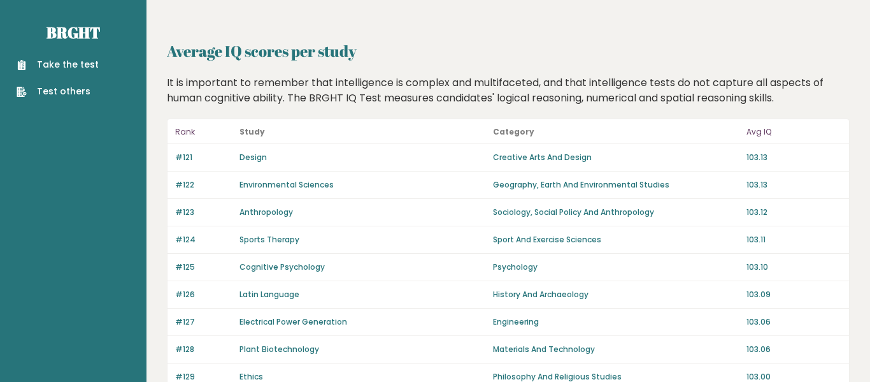
scroll to position [967, 0]
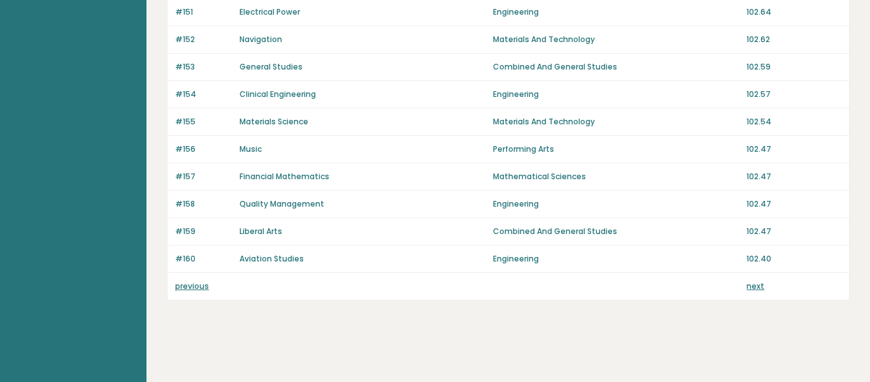
click at [749, 282] on link "next" at bounding box center [756, 285] width 18 height 11
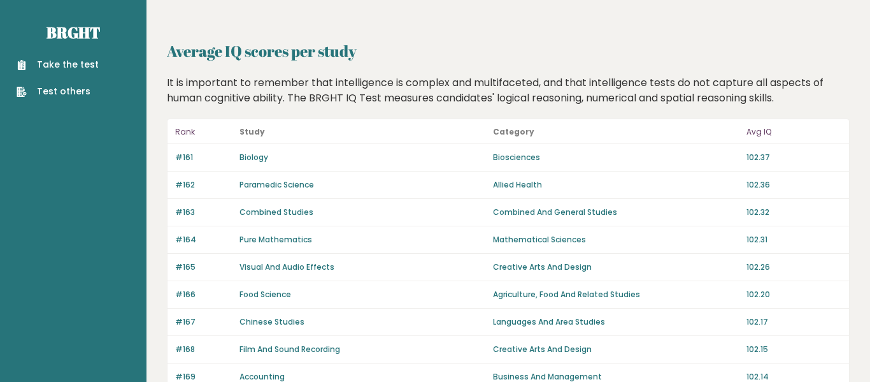
scroll to position [967, 0]
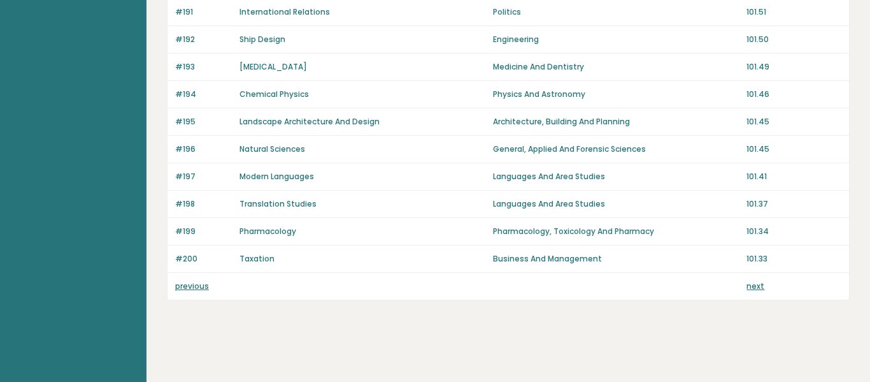
click at [749, 282] on link "next" at bounding box center [756, 285] width 18 height 11
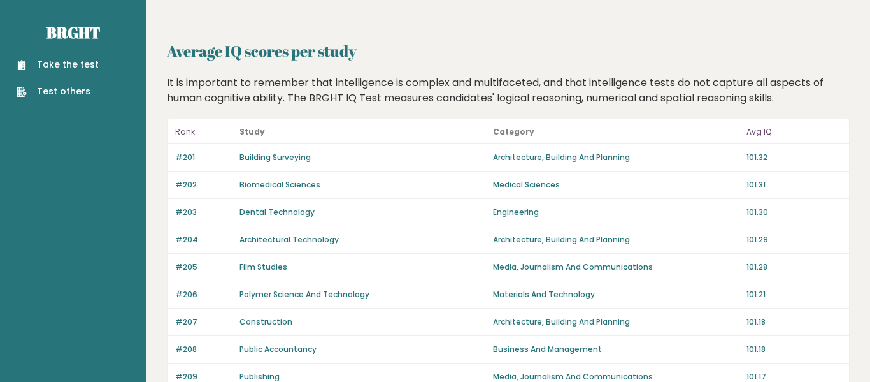
scroll to position [967, 0]
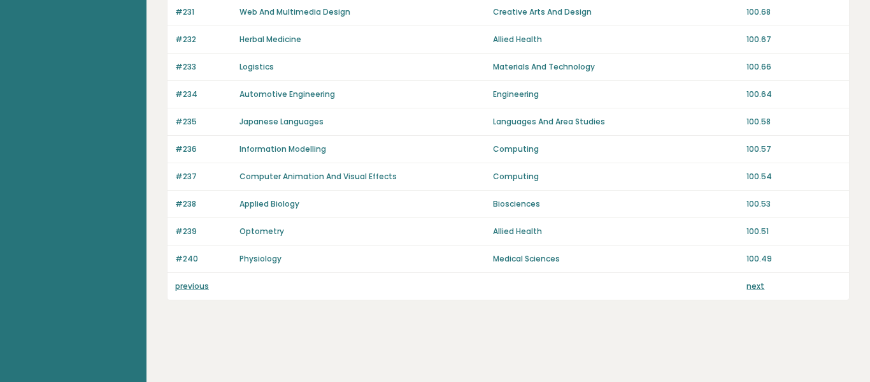
click at [749, 282] on link "next" at bounding box center [756, 285] width 18 height 11
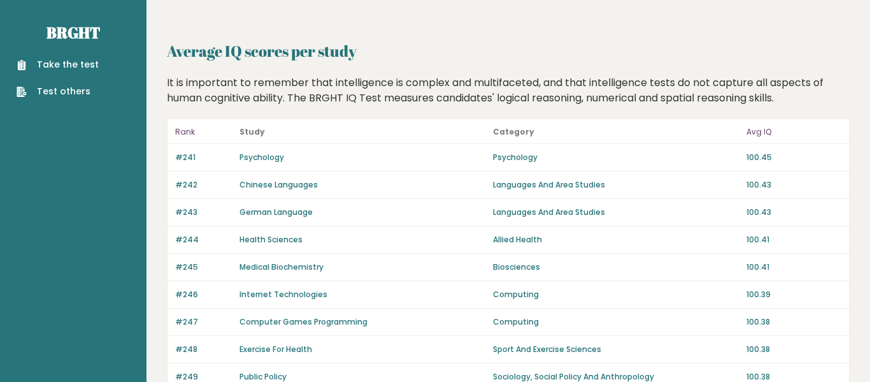
scroll to position [967, 0]
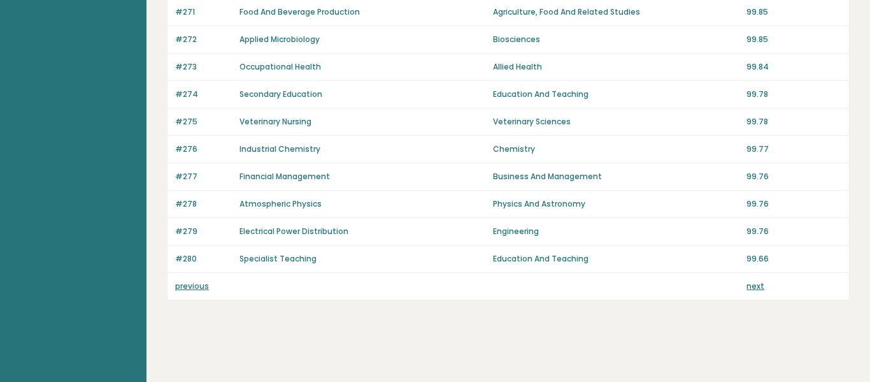
click at [749, 282] on link "next" at bounding box center [756, 285] width 18 height 11
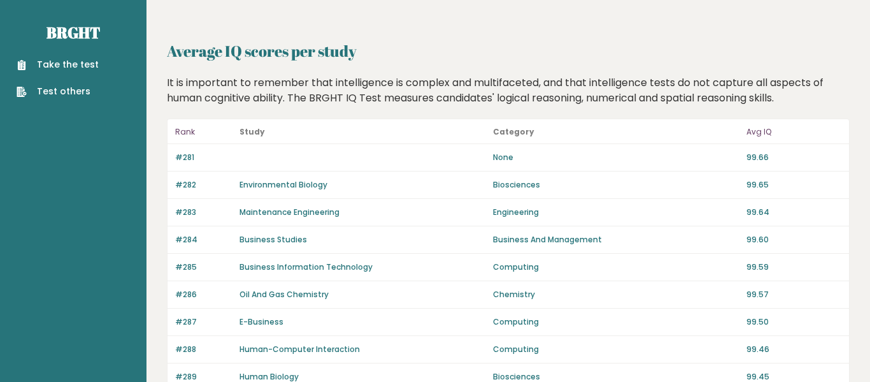
scroll to position [967, 0]
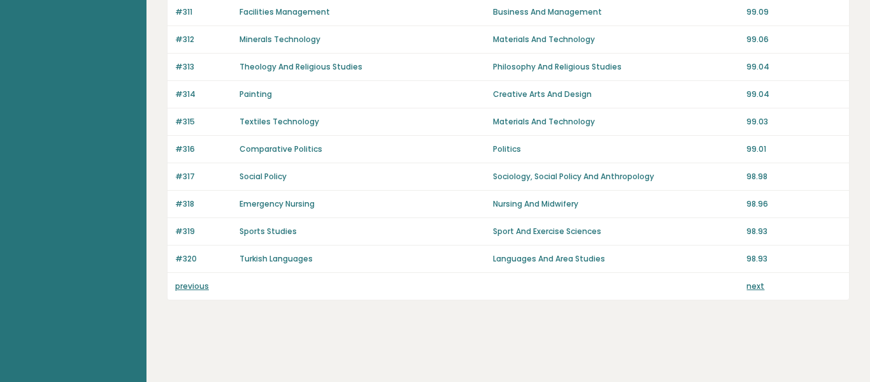
click at [749, 282] on link "next" at bounding box center [756, 285] width 18 height 11
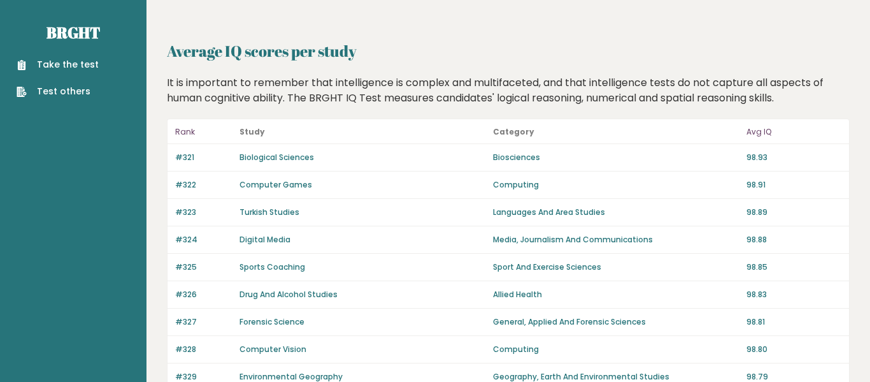
scroll to position [967, 0]
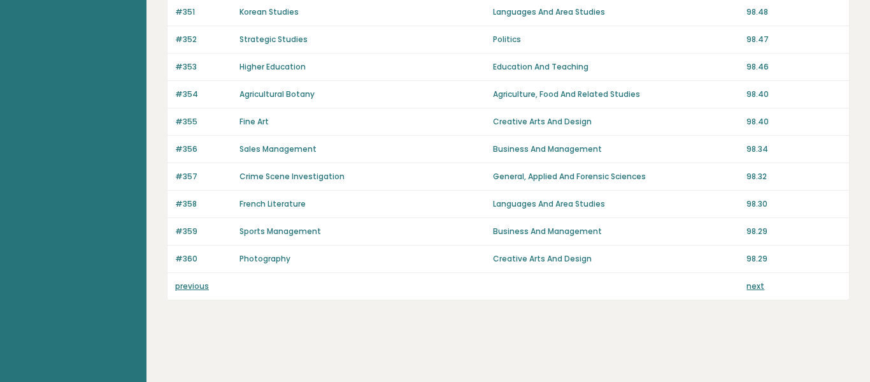
click at [749, 282] on link "next" at bounding box center [756, 285] width 18 height 11
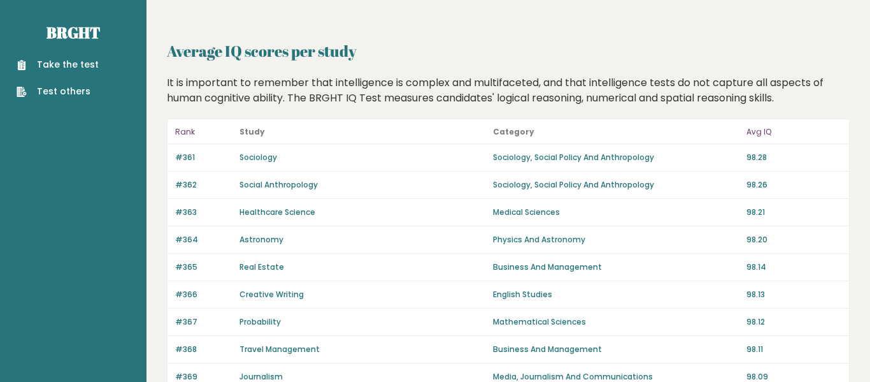
scroll to position [967, 0]
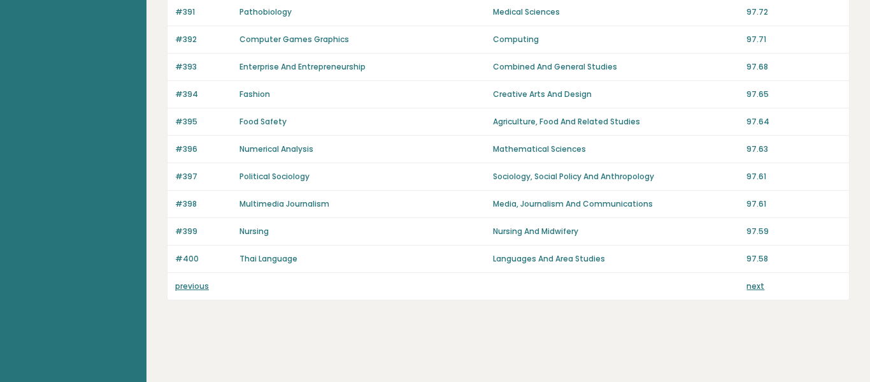
click at [749, 282] on link "next" at bounding box center [756, 285] width 18 height 11
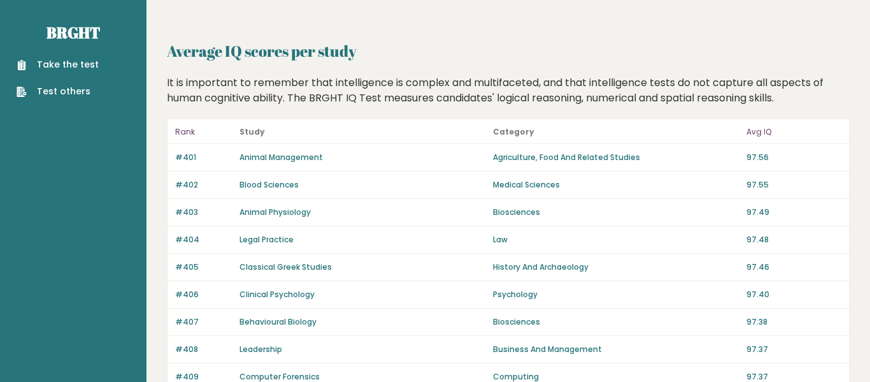
scroll to position [967, 0]
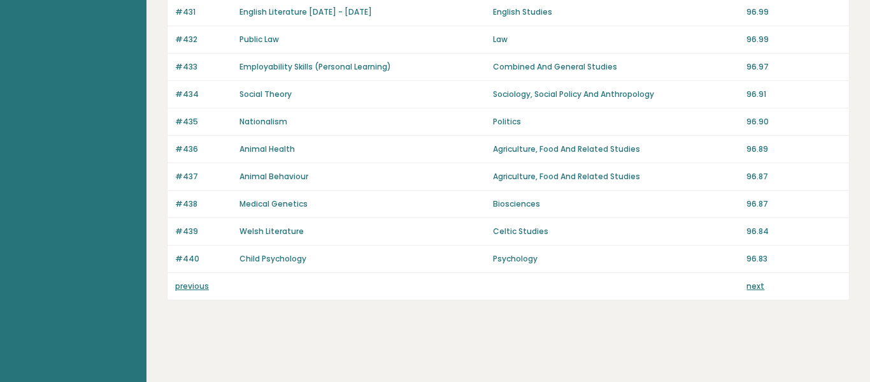
click at [749, 282] on link "next" at bounding box center [756, 285] width 18 height 11
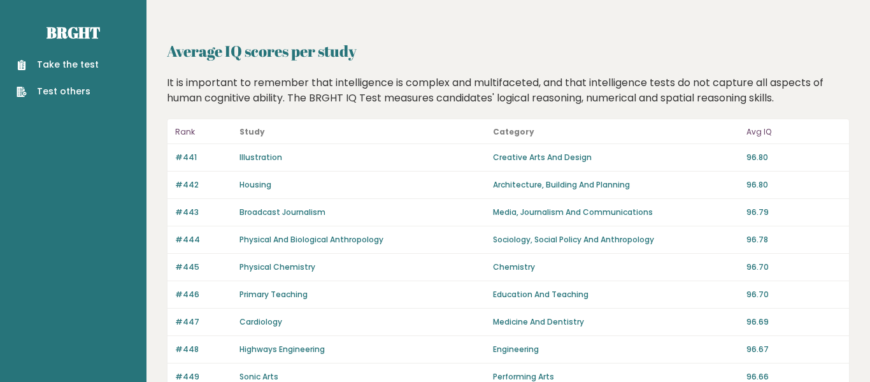
scroll to position [967, 0]
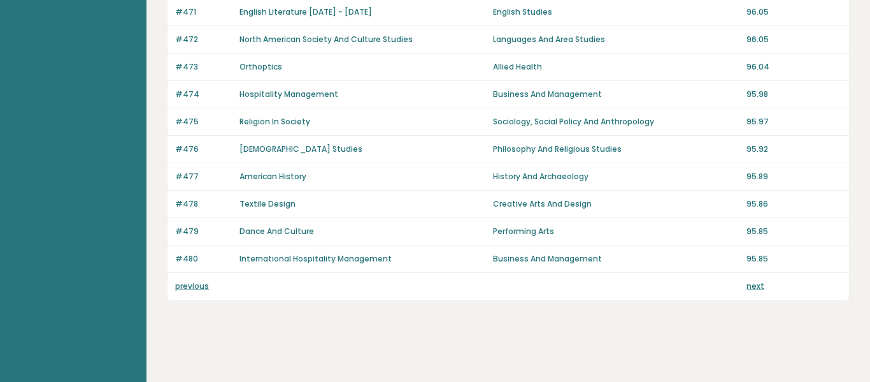
click at [749, 282] on link "next" at bounding box center [756, 285] width 18 height 11
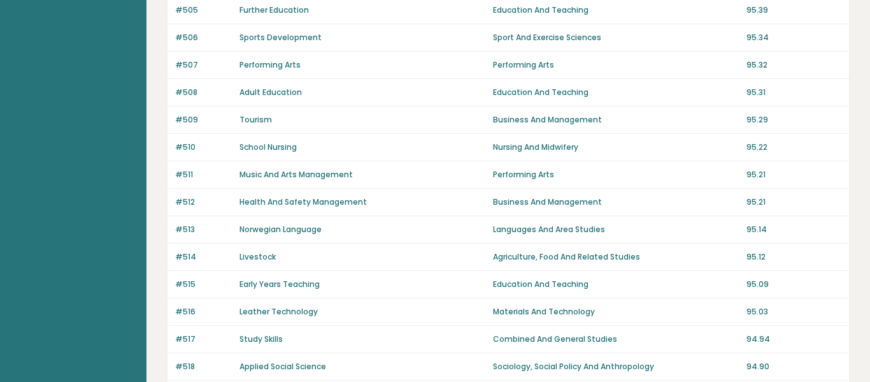
scroll to position [967, 0]
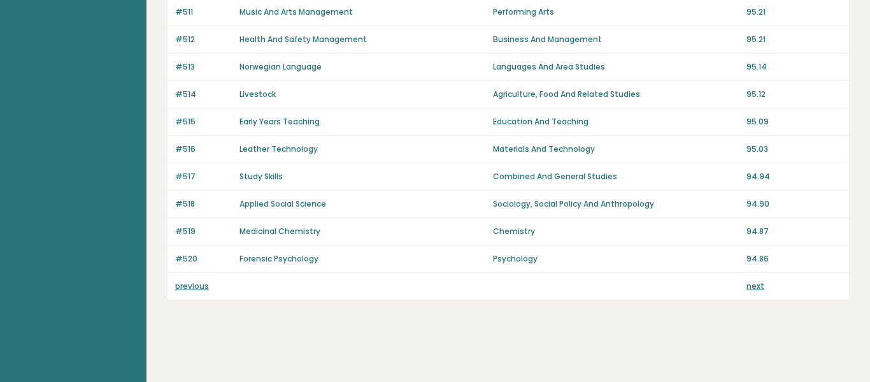
click at [749, 282] on link "next" at bounding box center [756, 285] width 18 height 11
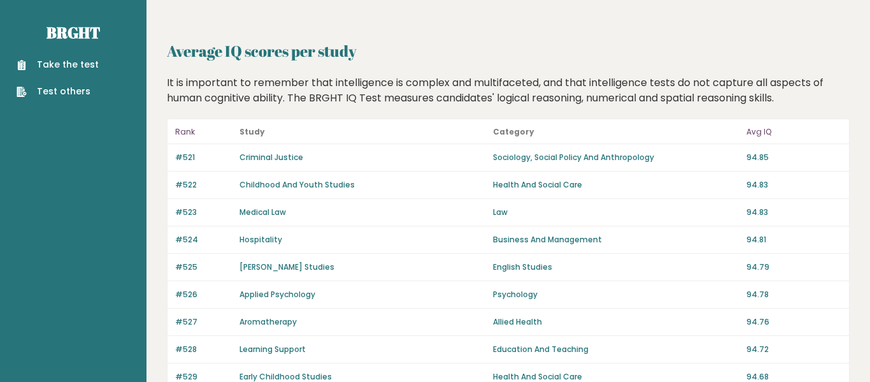
scroll to position [967, 0]
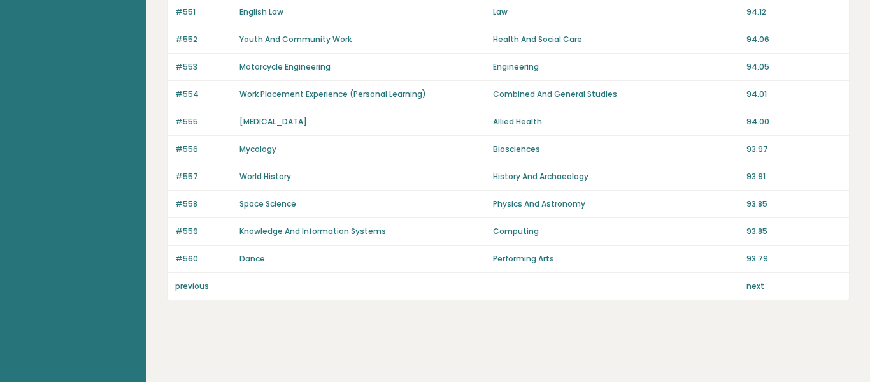
click at [749, 282] on link "next" at bounding box center [756, 285] width 18 height 11
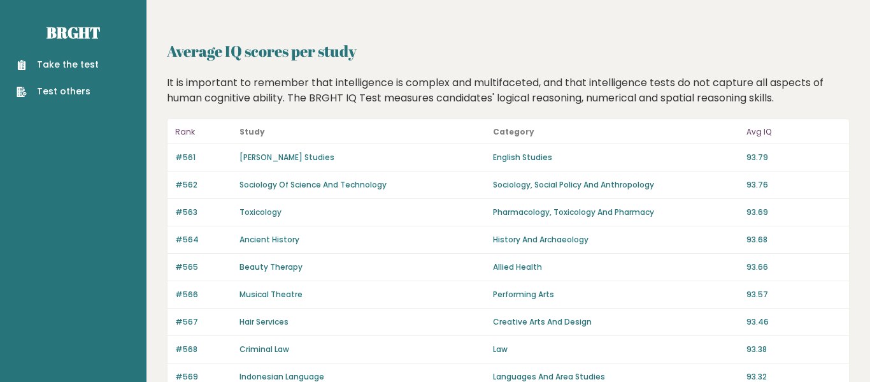
scroll to position [967, 0]
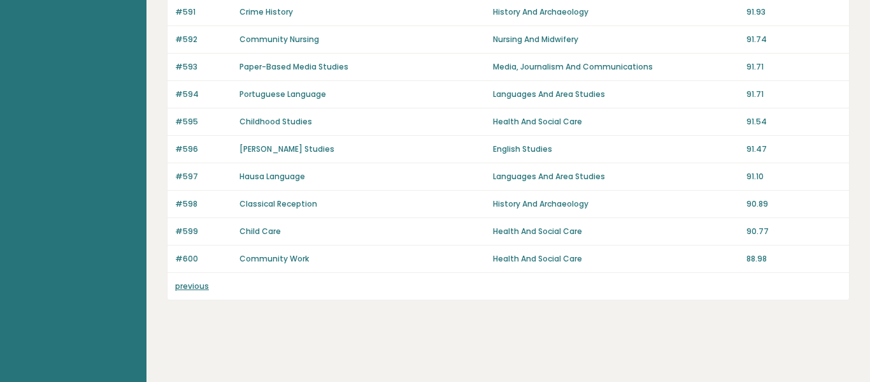
click at [749, 282] on div "previous" at bounding box center [509, 286] width 682 height 27
click at [751, 287] on div "previous" at bounding box center [509, 286] width 682 height 27
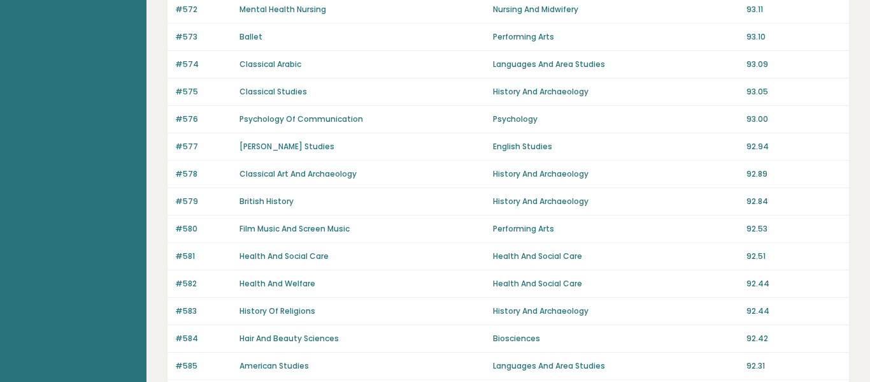
scroll to position [442, 0]
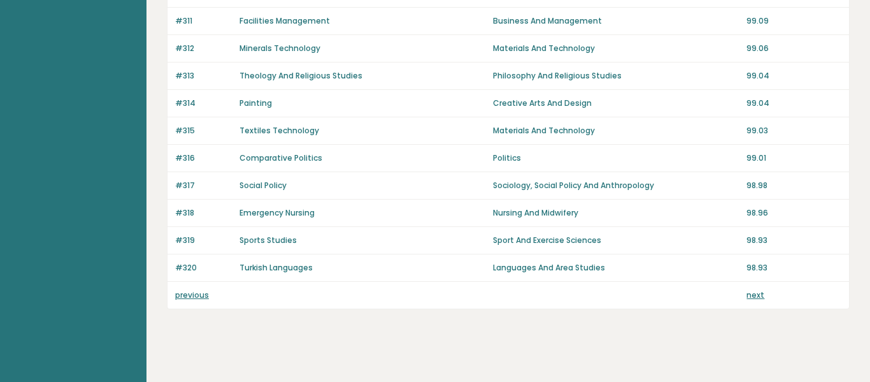
scroll to position [967, 0]
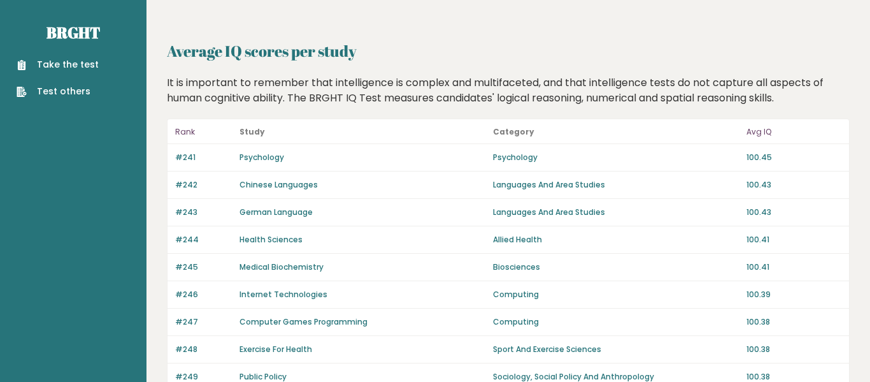
scroll to position [967, 0]
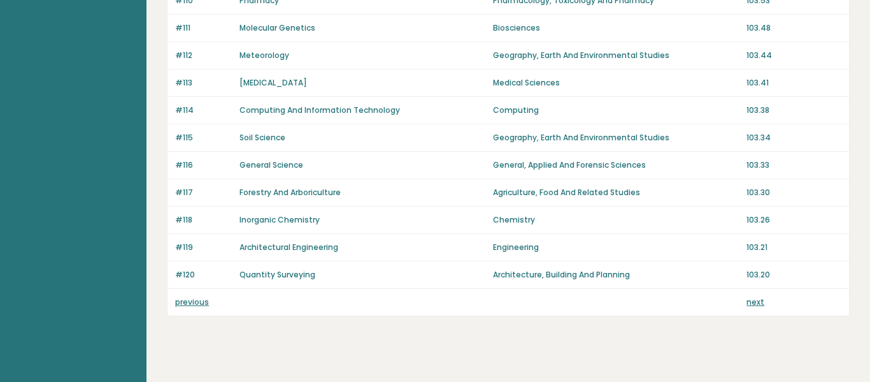
scroll to position [967, 0]
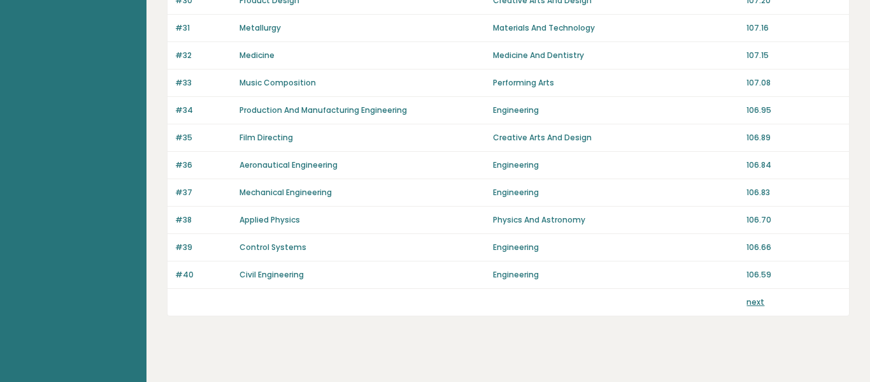
scroll to position [962, 0]
